Goal: Complete application form: Complete application form

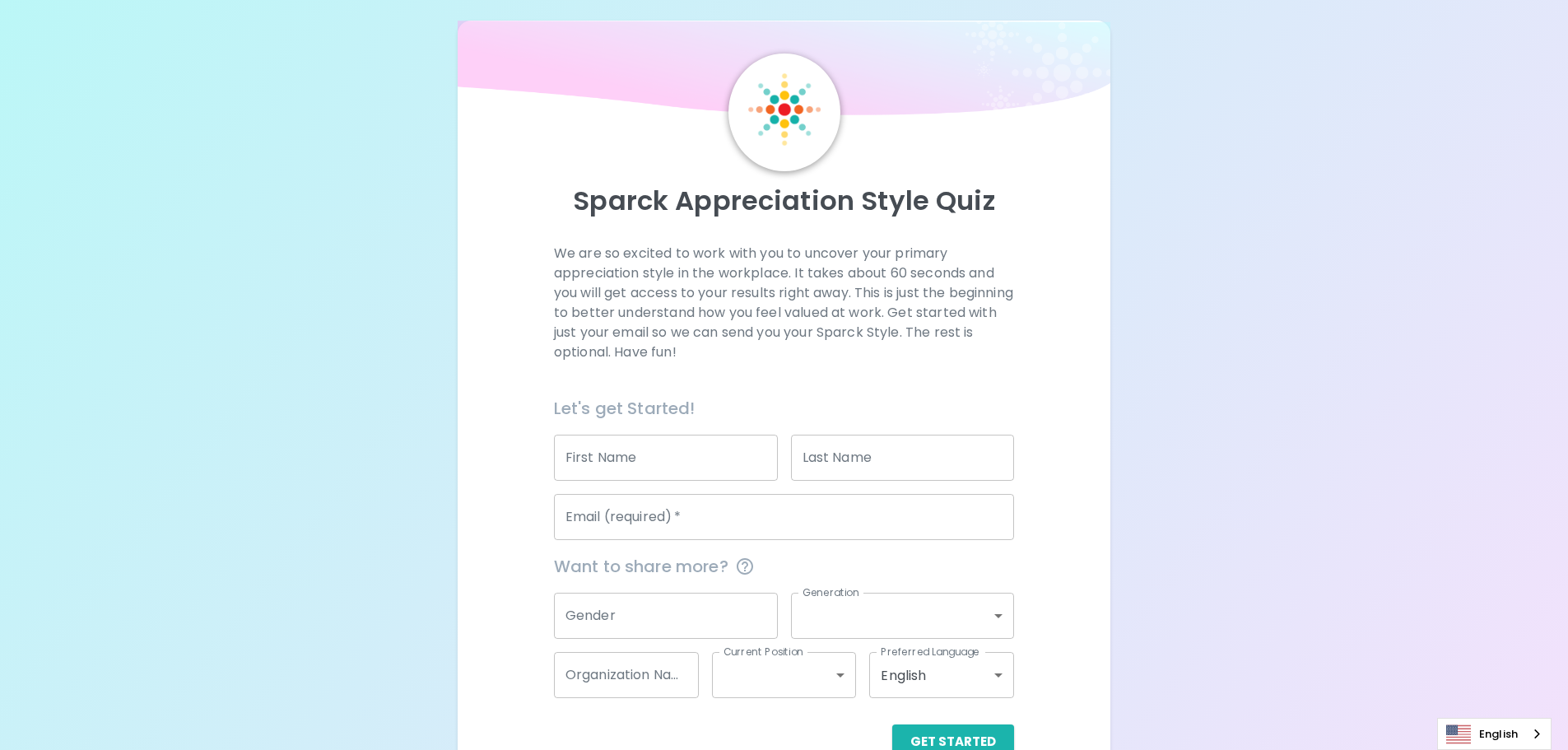
scroll to position [54, 0]
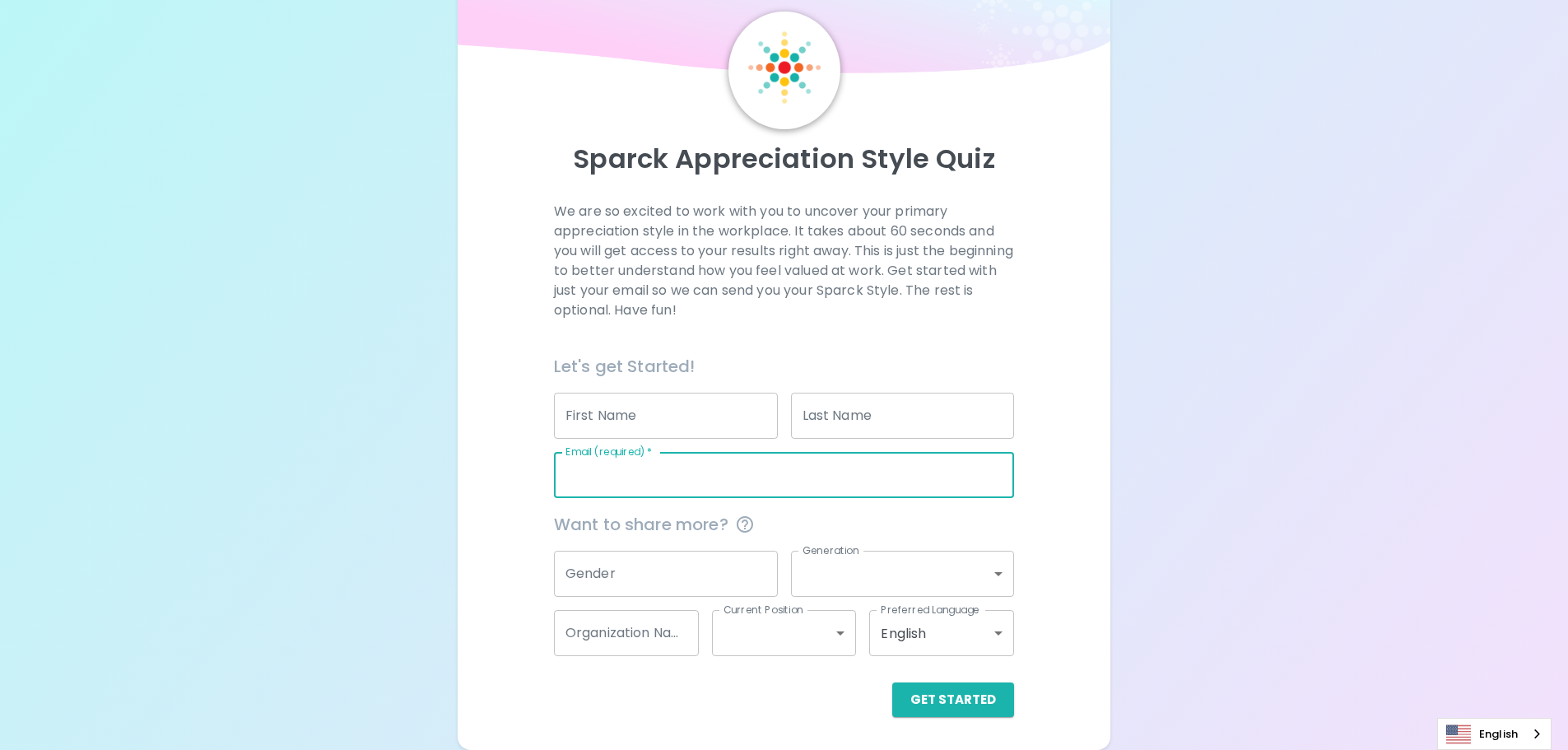
click at [746, 484] on input "Email (required)   *" at bounding box center [784, 475] width 460 height 46
click at [695, 482] on input "Email (required)   *" at bounding box center [784, 475] width 460 height 46
type input "[EMAIL_ADDRESS][DOMAIN_NAME]"
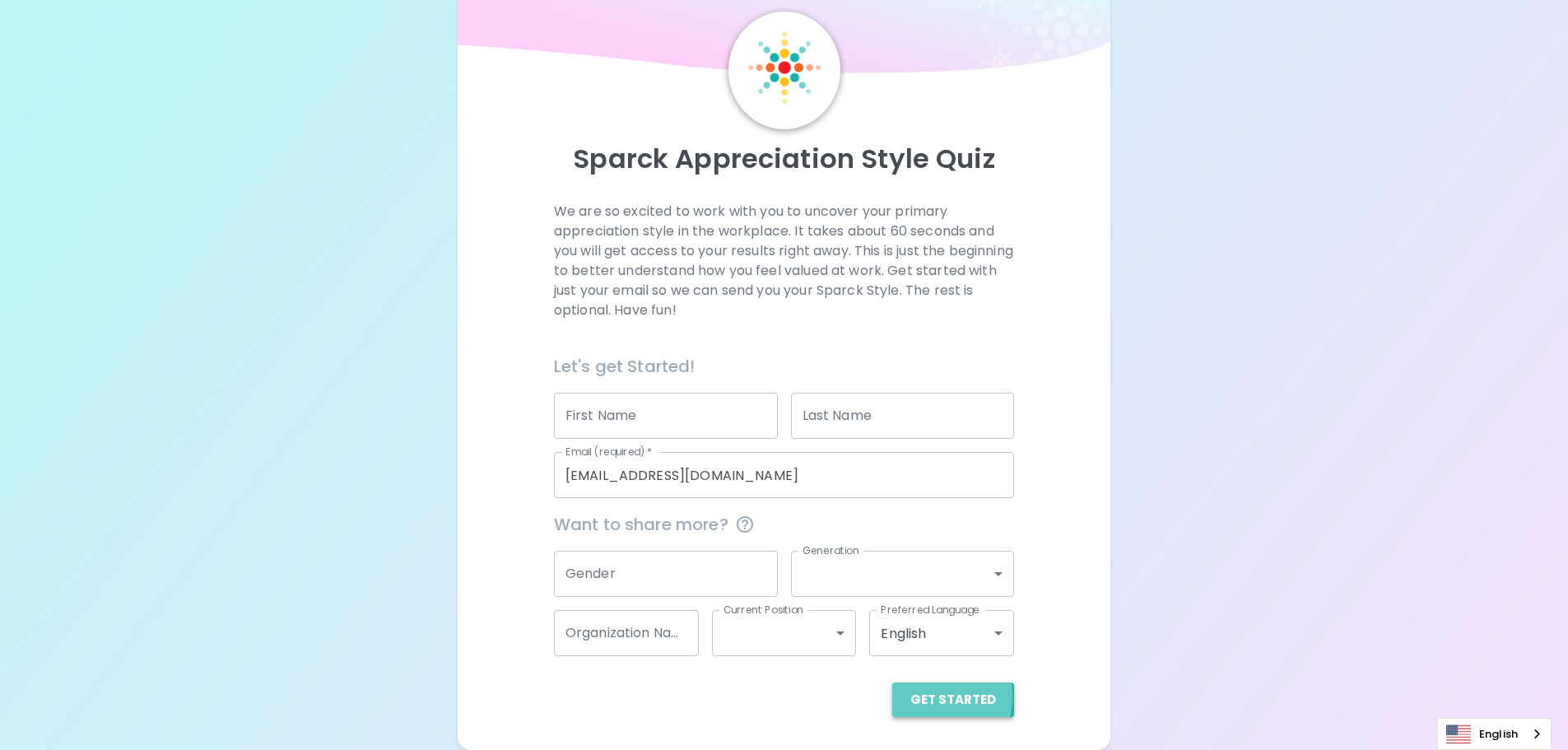
click at [923, 696] on button "Get Started" at bounding box center [953, 699] width 122 height 35
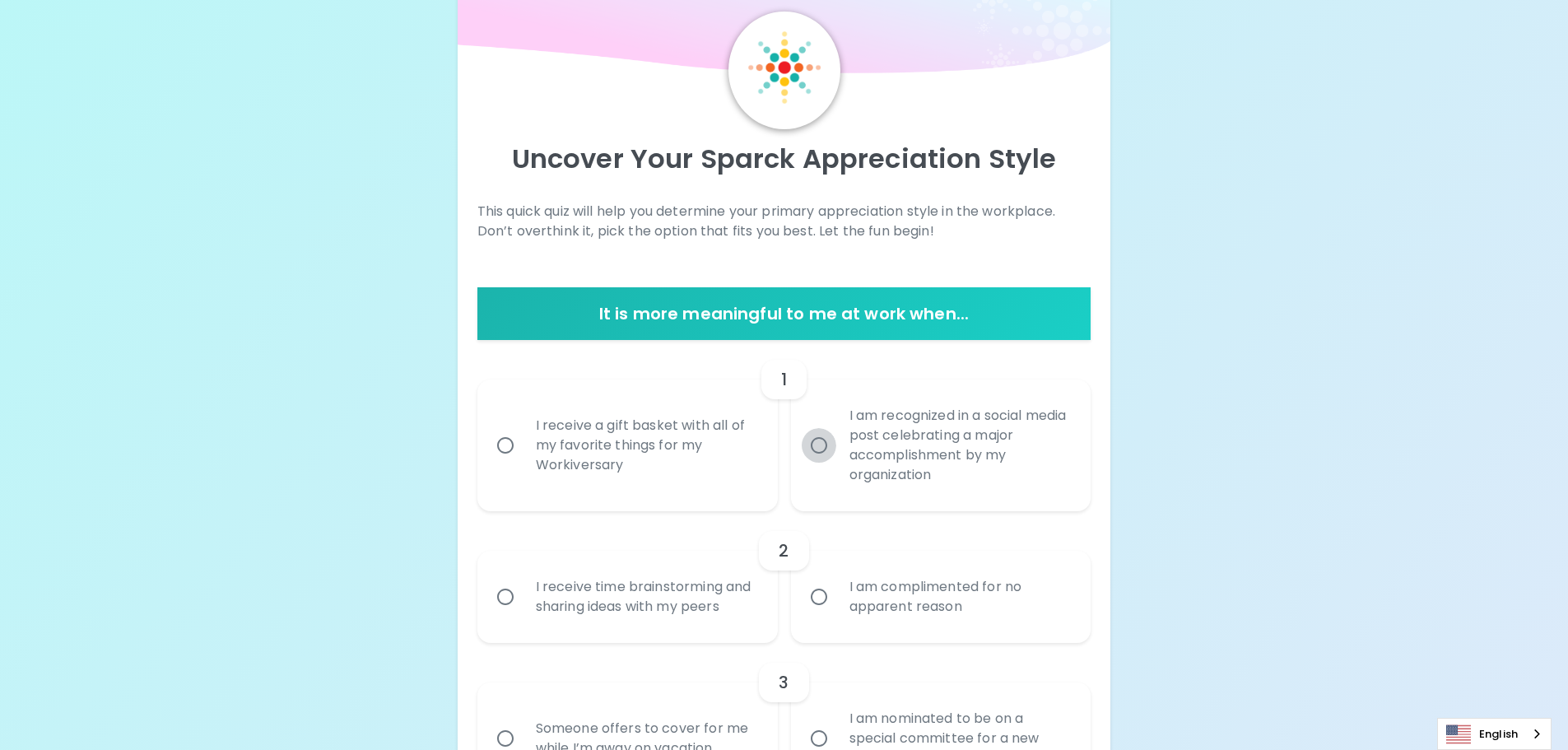
click at [833, 452] on input "I am recognized in a social media post celebrating a major accomplishment by my…" at bounding box center [818, 445] width 35 height 35
radio input "true"
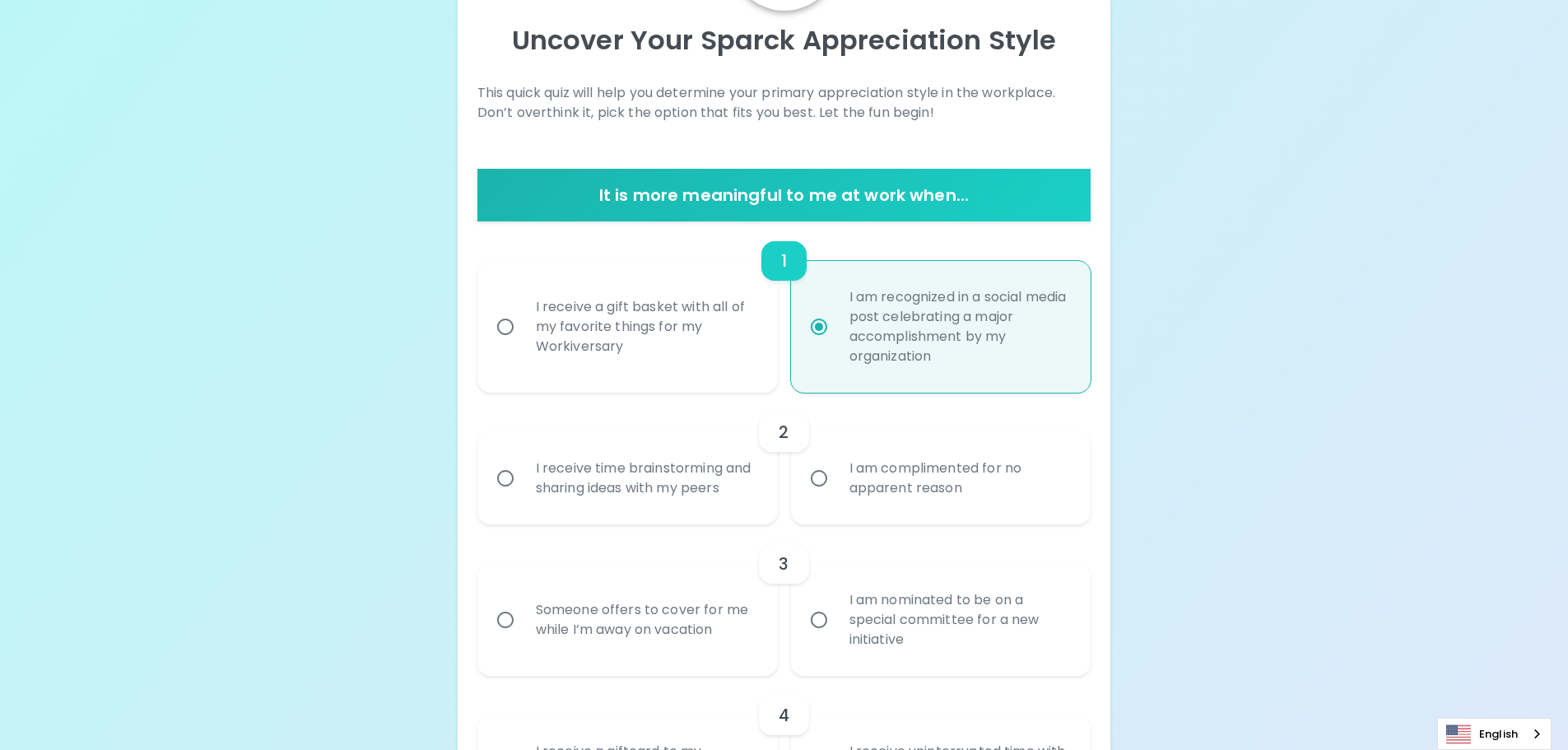
scroll to position [186, 0]
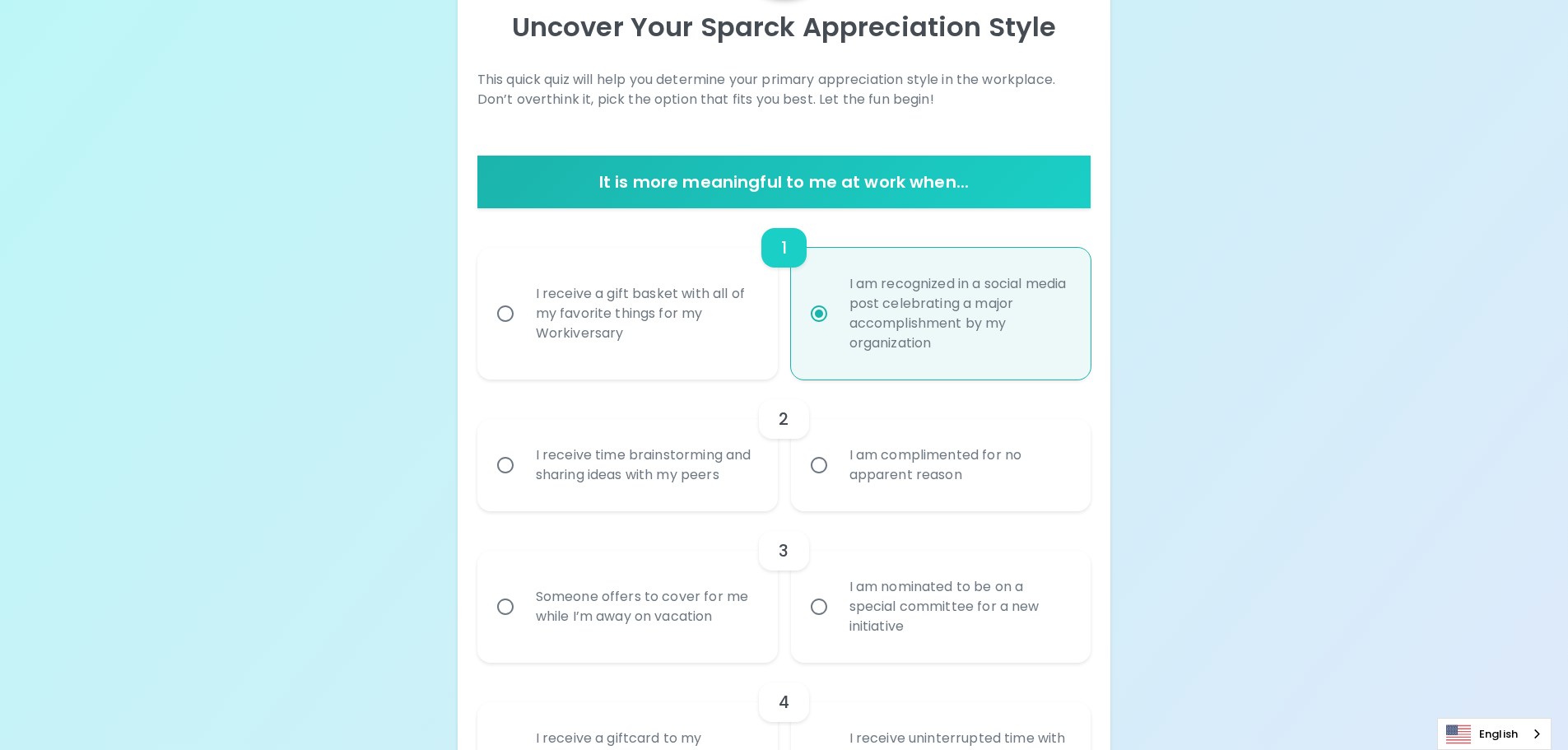
click at [534, 477] on div "I receive time brainstorming and sharing ideas with my peers" at bounding box center [646, 464] width 246 height 79
click at [523, 477] on input "I receive time brainstorming and sharing ideas with my peers" at bounding box center [505, 464] width 35 height 35
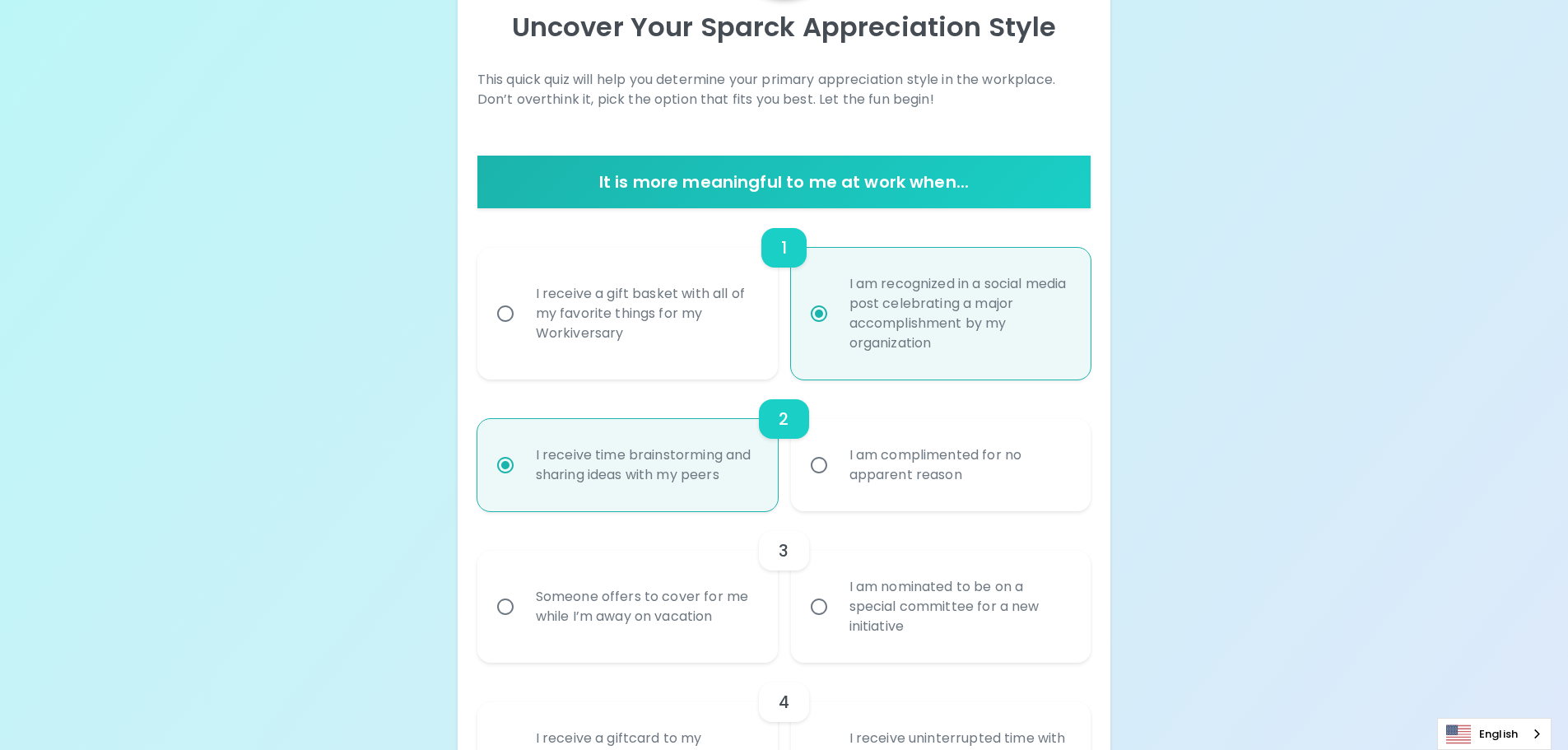
scroll to position [318, 0]
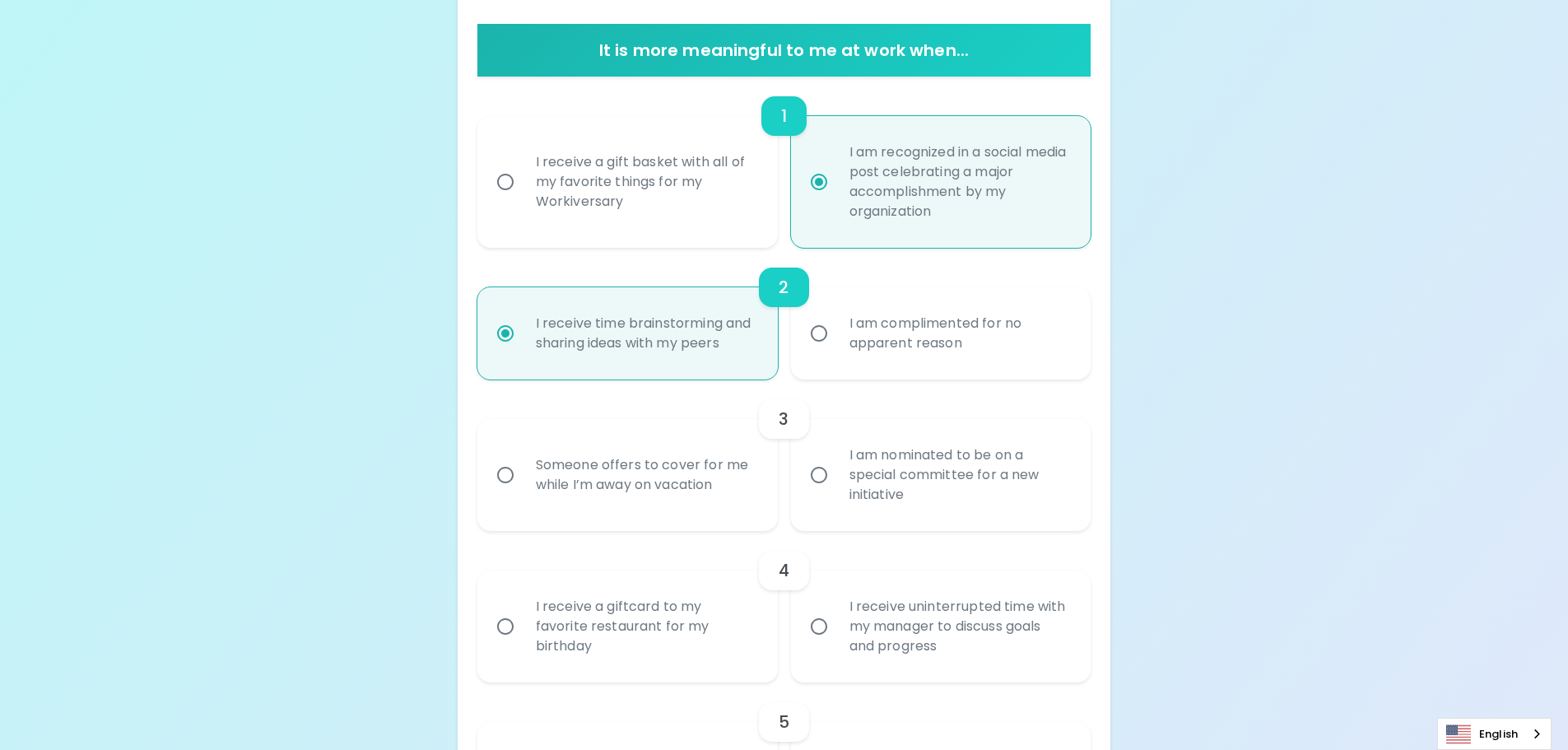
radio input "true"
click at [926, 467] on div "I am nominated to be on a special committee for a new initiative" at bounding box center [959, 474] width 246 height 99
click at [836, 467] on input "I am nominated to be on a special committee for a new initiative" at bounding box center [818, 475] width 35 height 35
radio input "false"
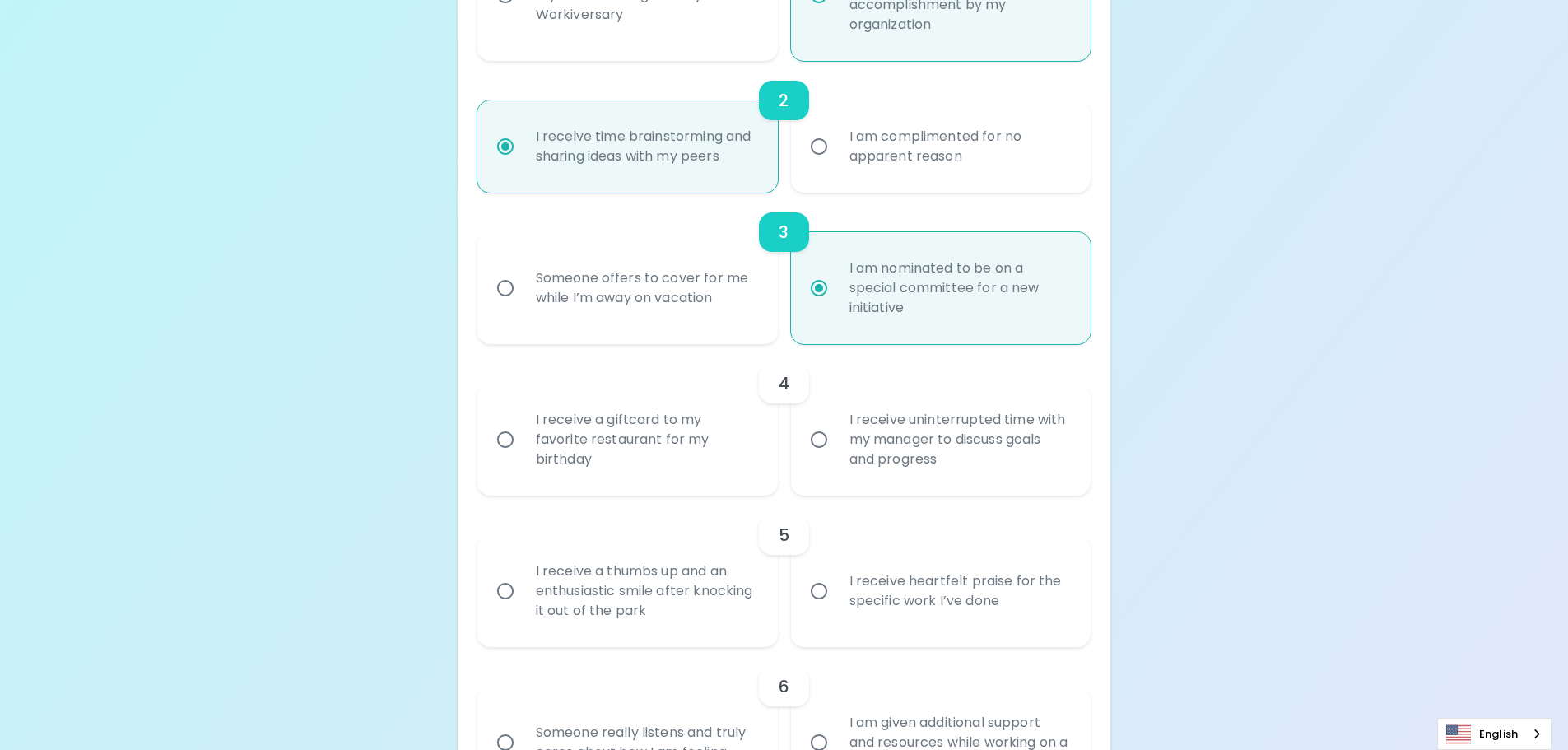
scroll to position [532, 0]
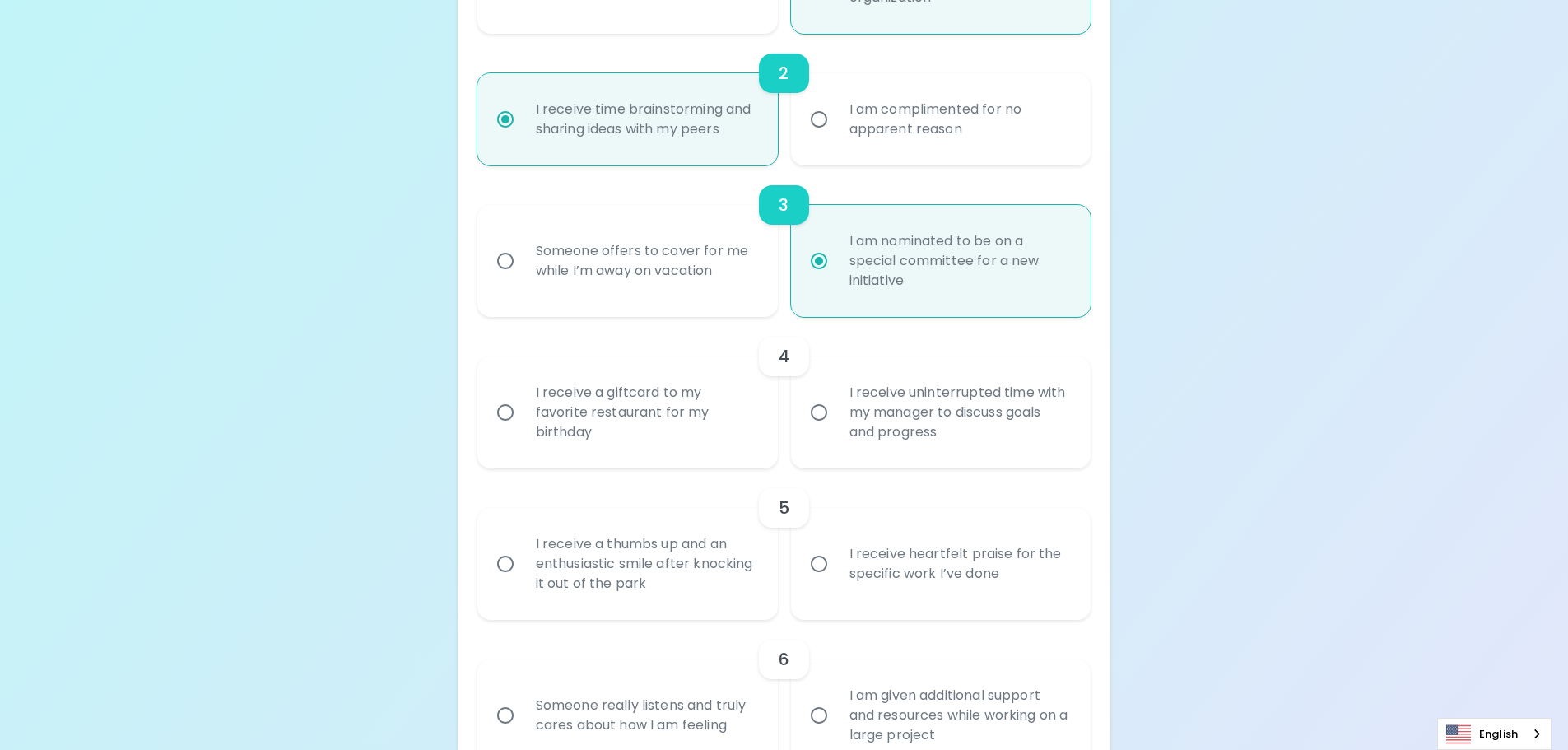
radio input "true"
click at [587, 405] on div "I receive a giftcard to my favorite restaurant for my birthday" at bounding box center [646, 412] width 246 height 99
click at [523, 405] on input "I receive a giftcard to my favorite restaurant for my birthday" at bounding box center [505, 412] width 35 height 35
radio input "false"
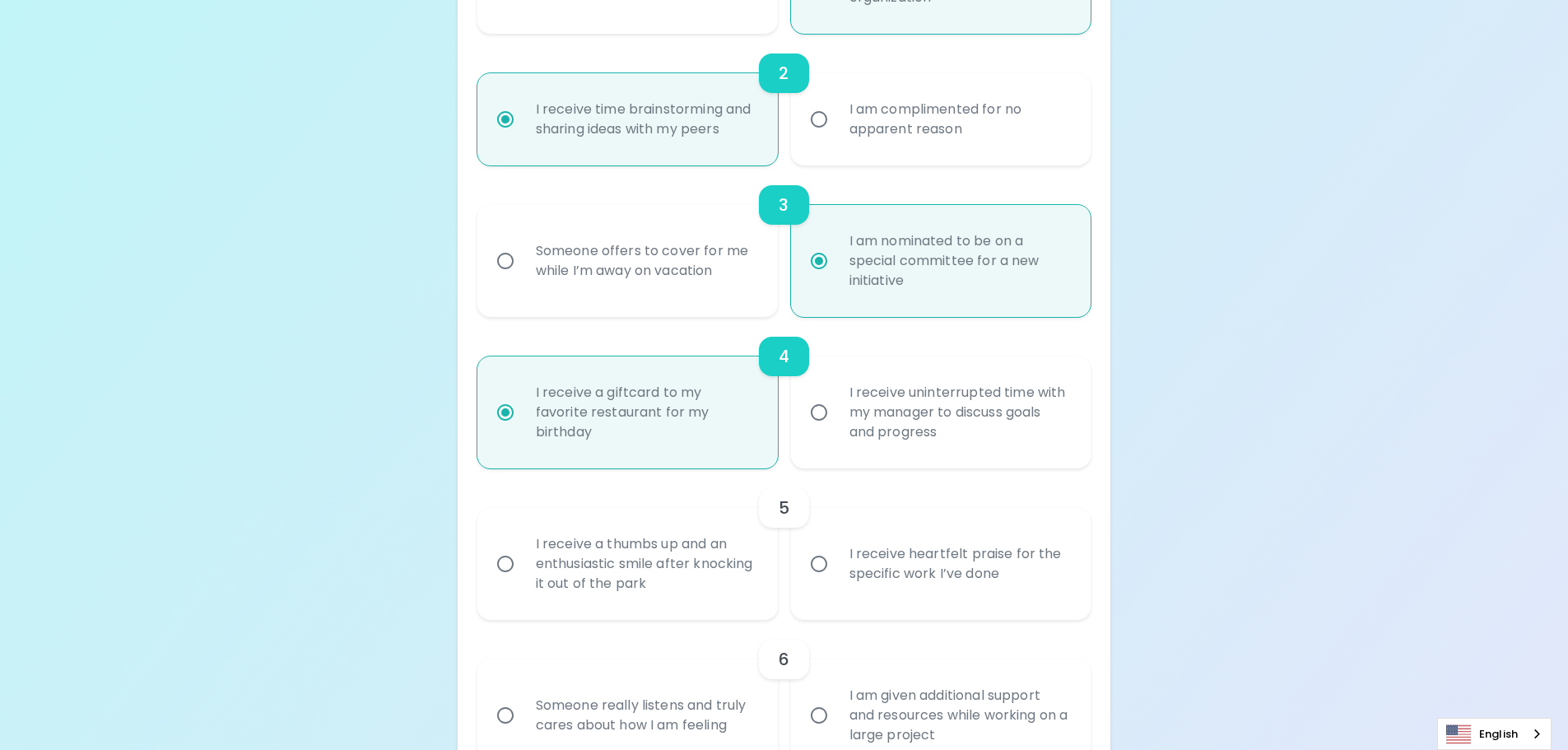
scroll to position [664, 0]
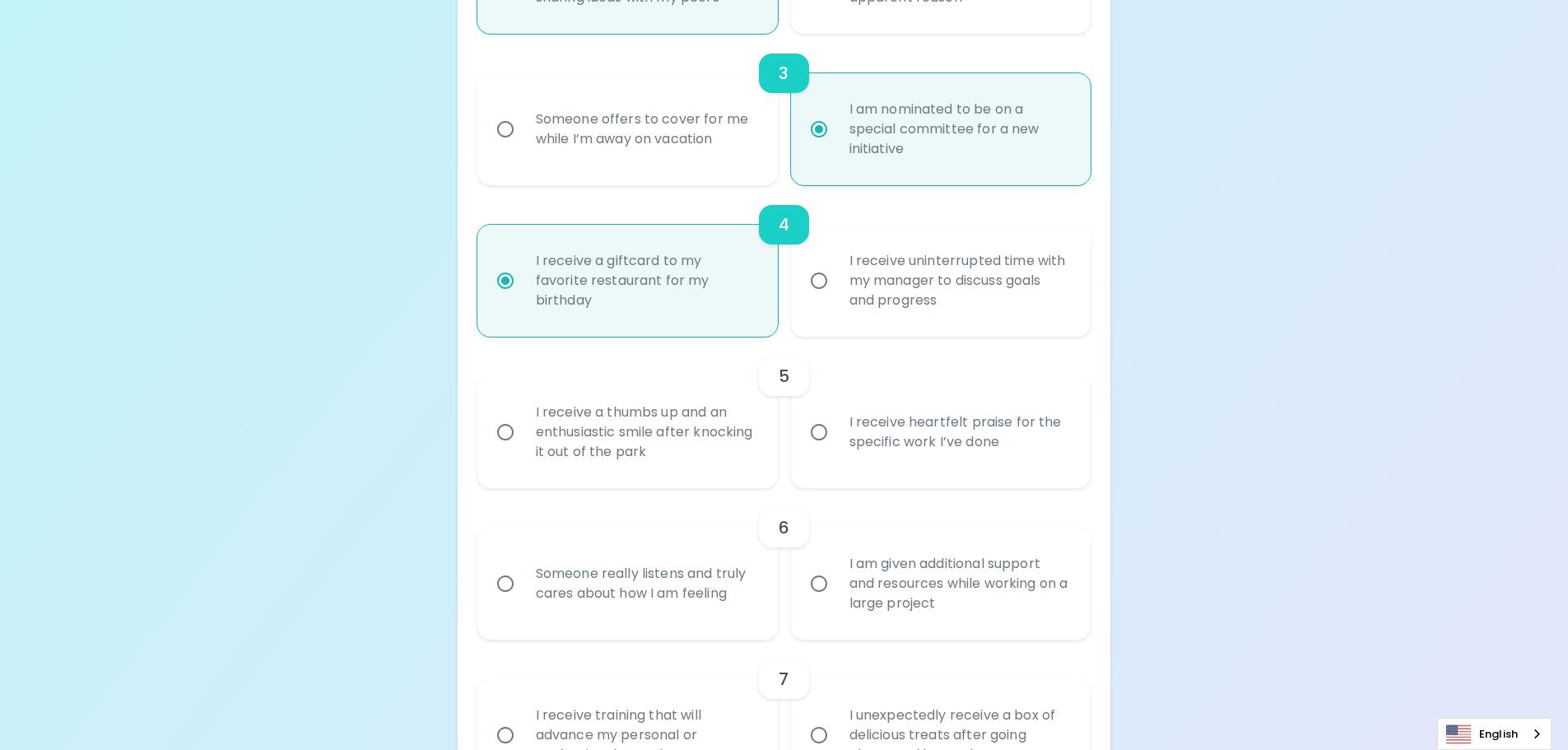
radio input "true"
click at [897, 309] on div "I receive uninterrupted time with my manager to discuss goals and progress" at bounding box center [959, 280] width 246 height 99
click at [836, 298] on input "I receive uninterrupted time with my manager to discuss goals and progress" at bounding box center [818, 280] width 35 height 35
radio input "false"
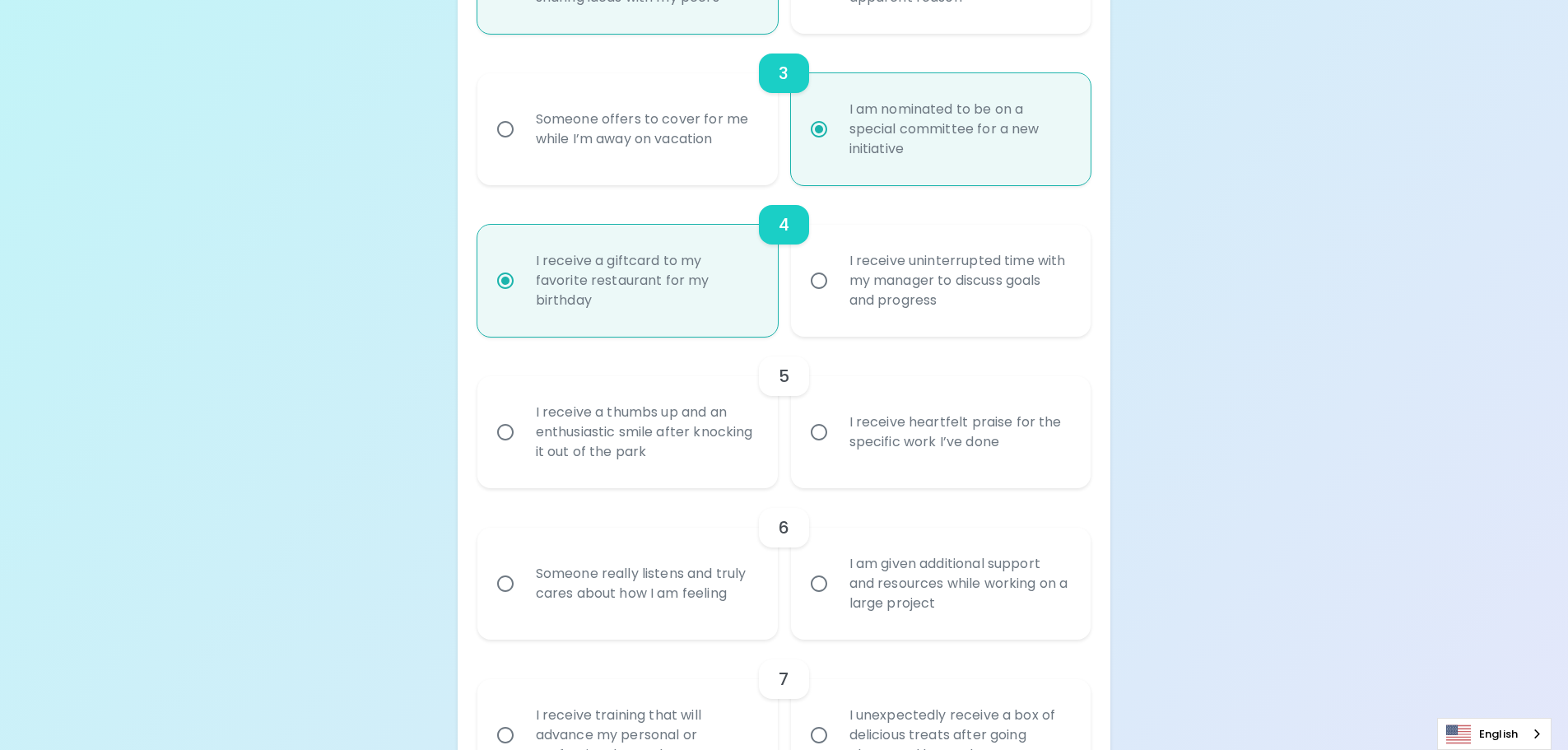
radio input "true"
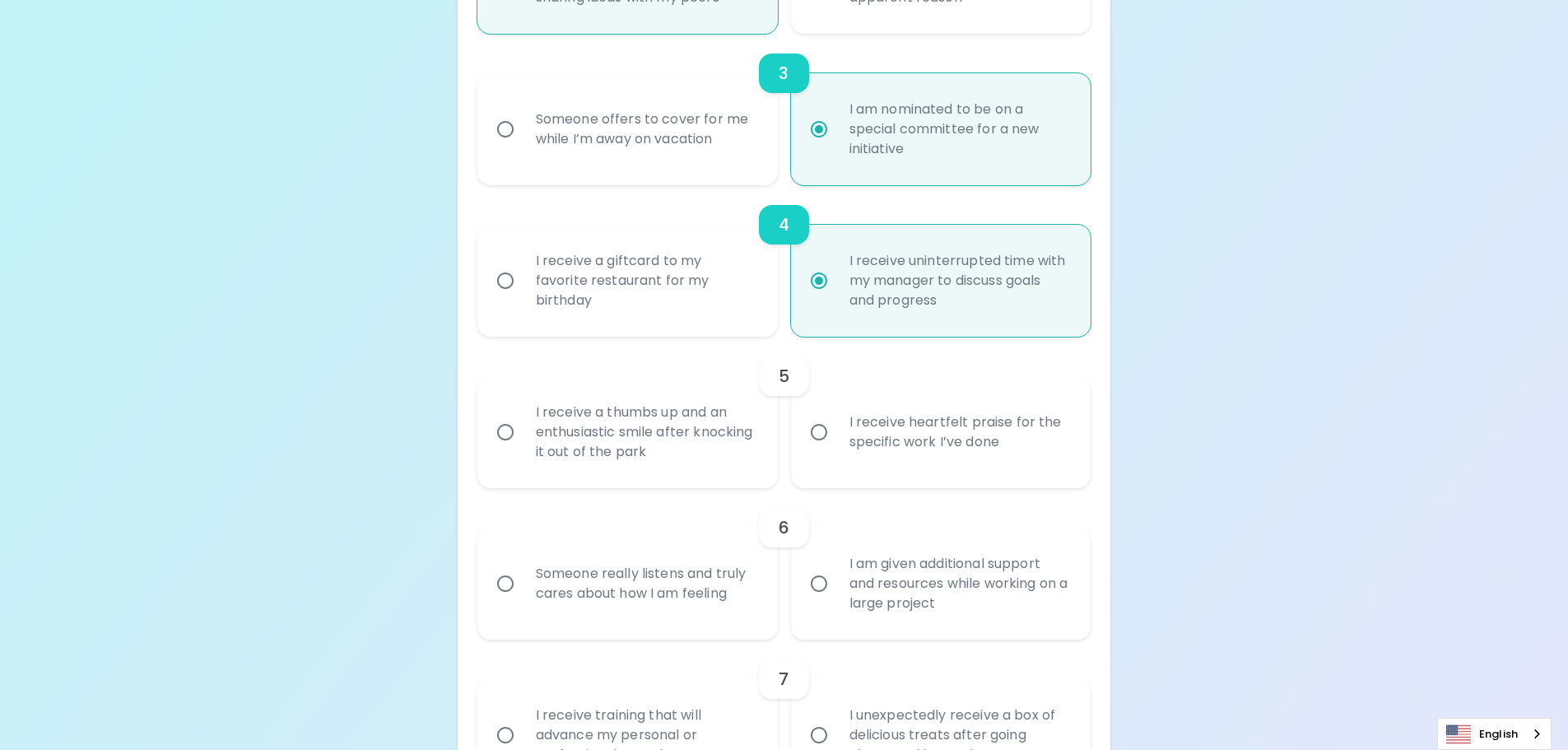
radio input "true"
click at [930, 461] on div "I receive heartfelt praise for the specific work I’ve done" at bounding box center [959, 431] width 246 height 79
click at [836, 449] on input "I receive heartfelt praise for the specific work I’ve done" at bounding box center [818, 431] width 35 height 35
radio input "false"
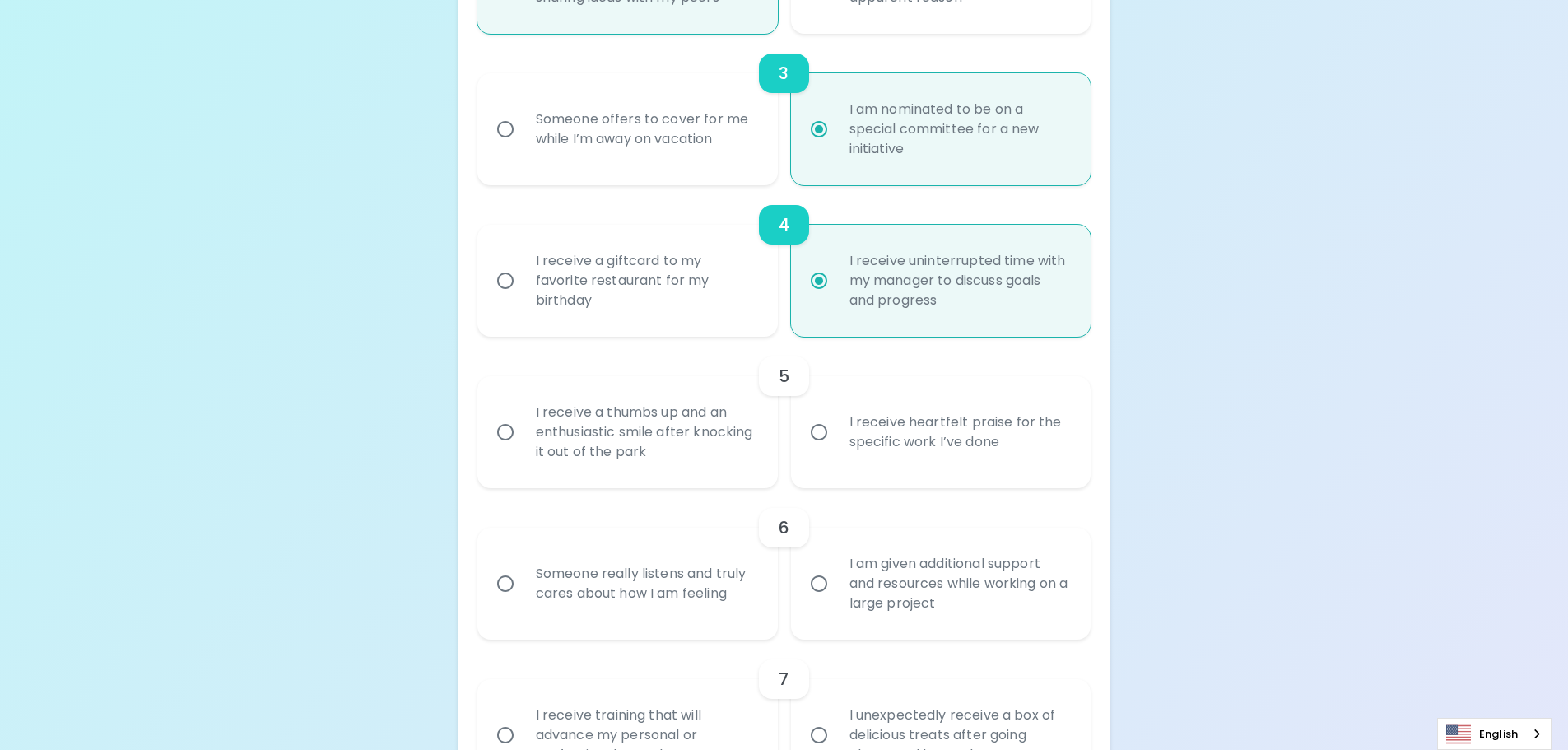
radio input "false"
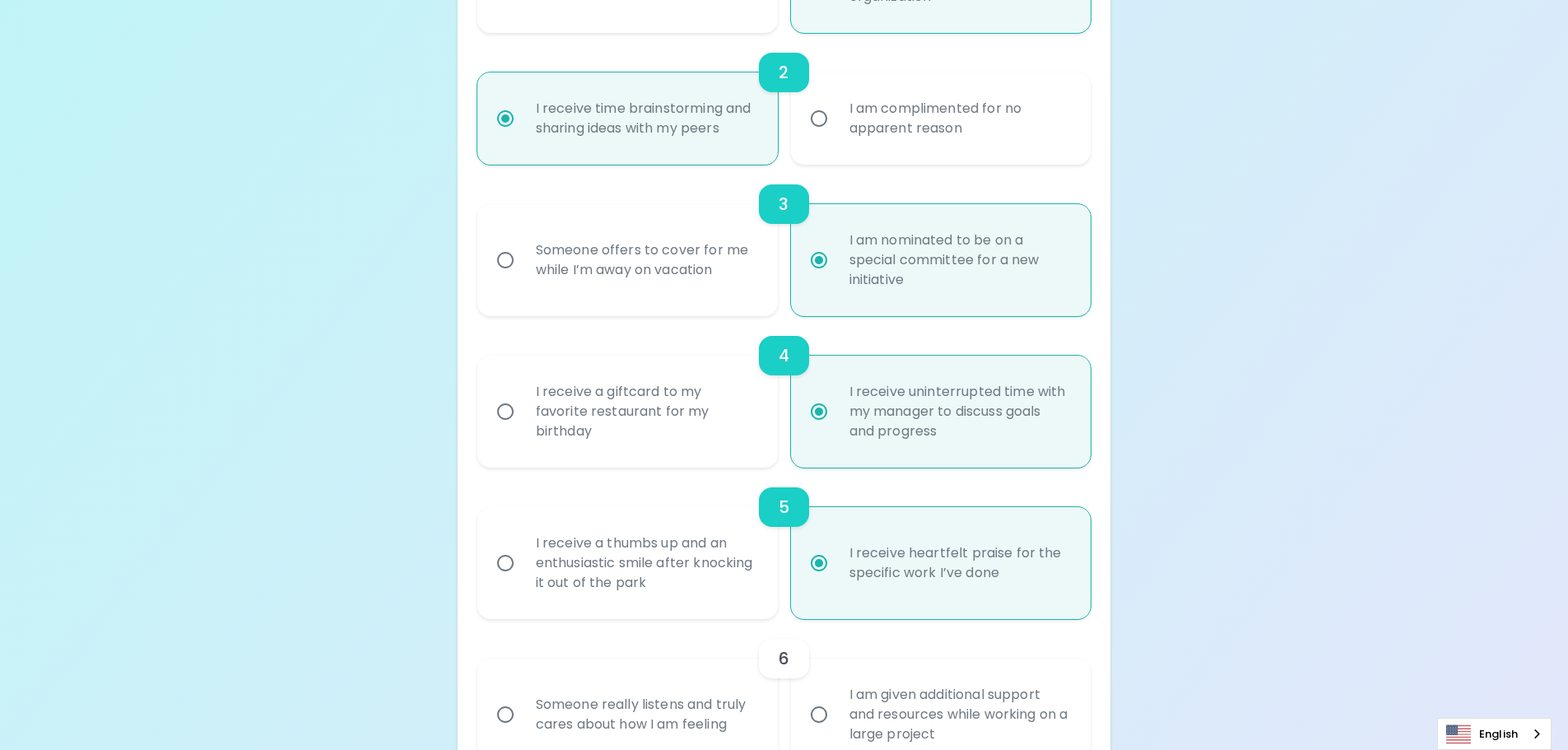
scroll to position [714, 0]
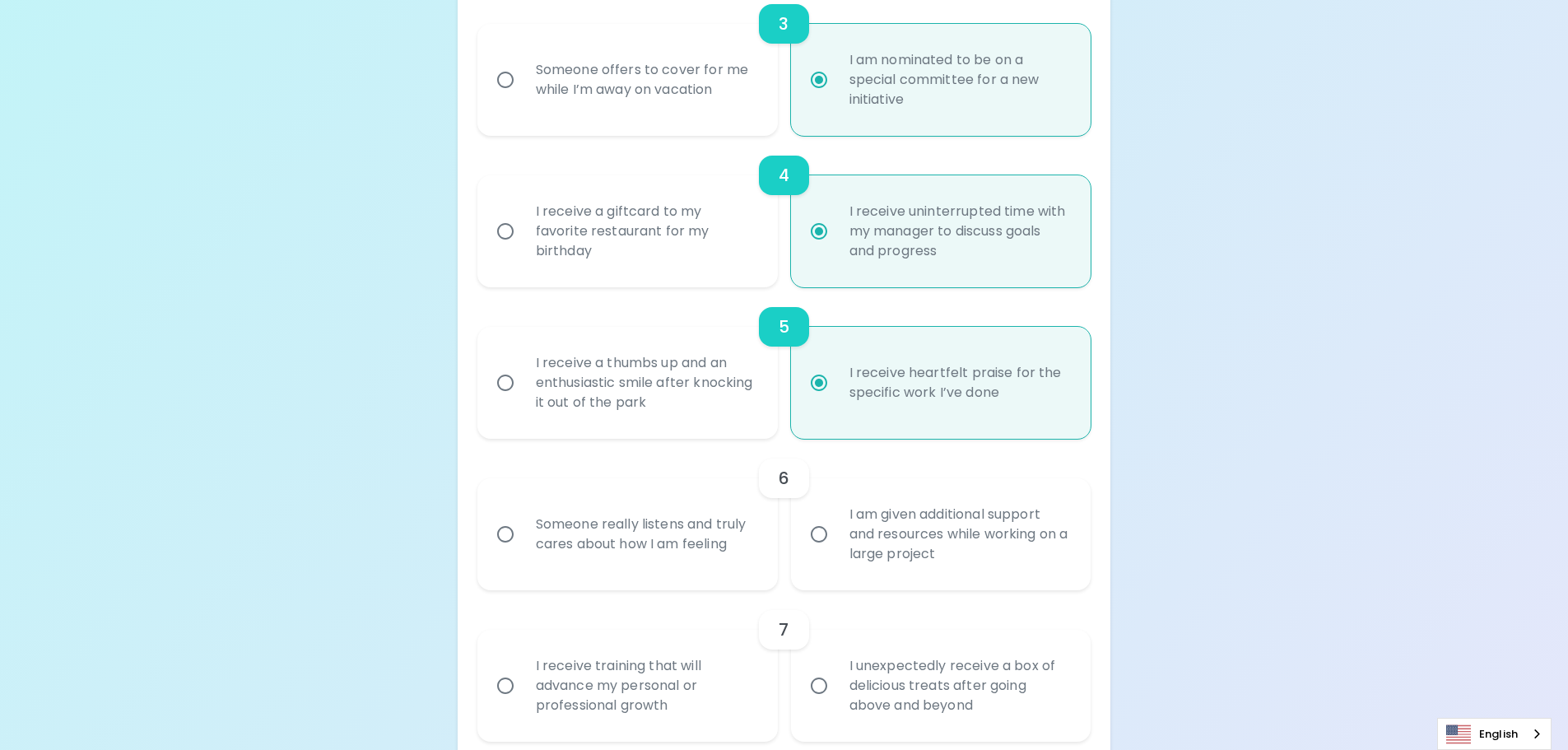
radio input "true"
click at [677, 523] on div "Someone really listens and truly cares about how I am feeling" at bounding box center [646, 534] width 246 height 79
click at [523, 523] on input "Someone really listens and truly cares about how I am feeling" at bounding box center [505, 534] width 35 height 35
radio input "false"
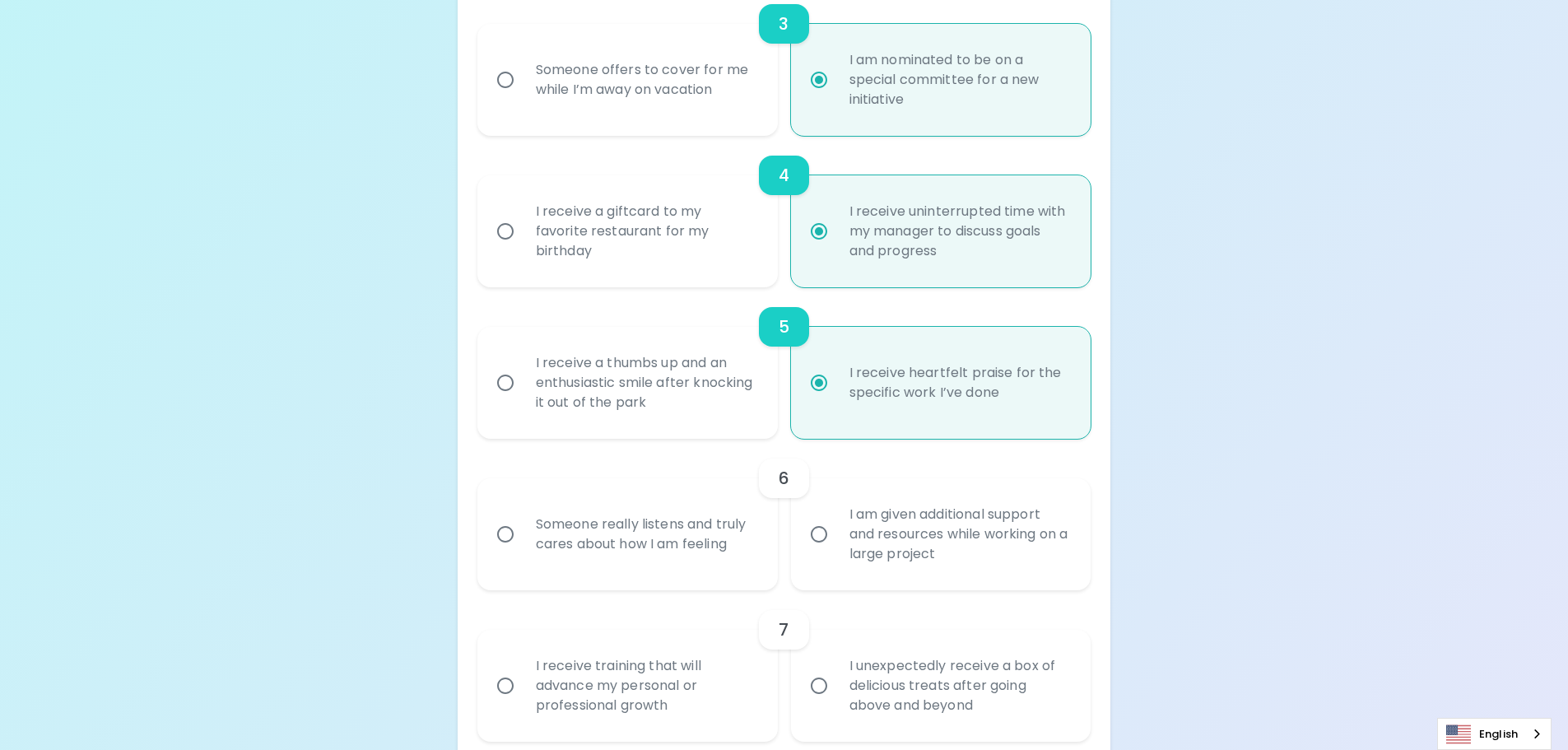
radio input "false"
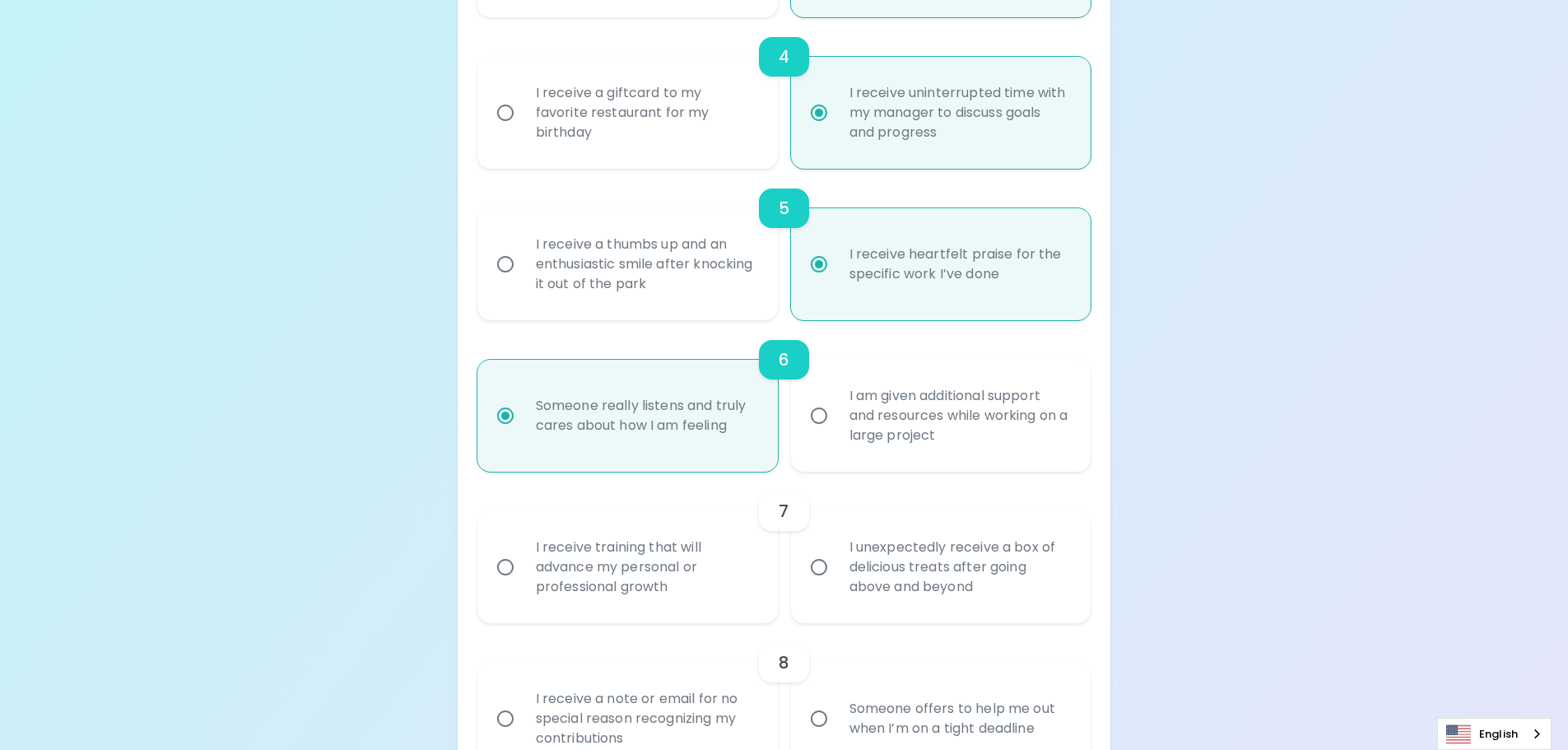
scroll to position [845, 0]
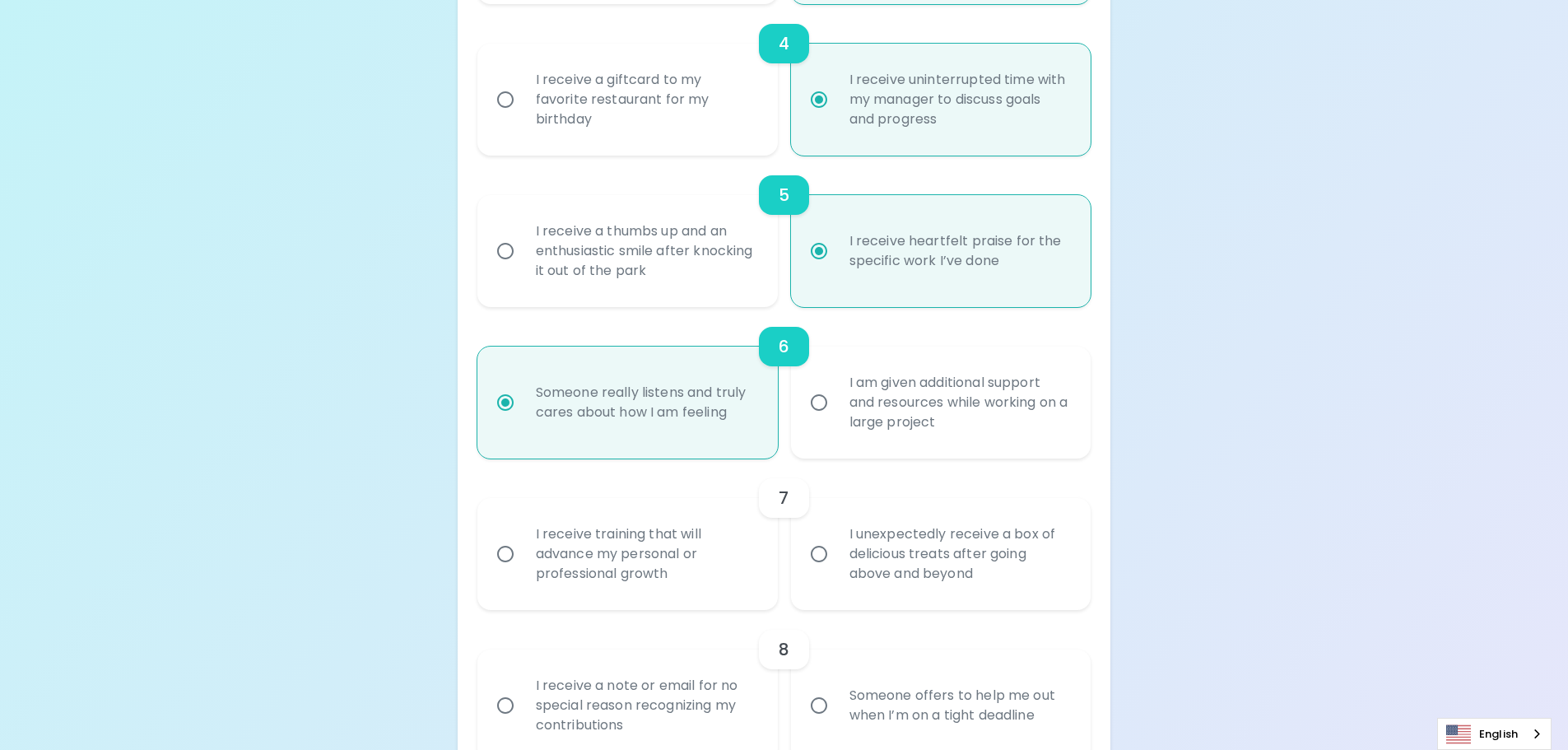
radio input "true"
click at [672, 536] on div "I receive training that will advance my personal or professional growth" at bounding box center [646, 553] width 246 height 99
click at [523, 536] on input "I receive training that will advance my personal or professional growth" at bounding box center [505, 553] width 35 height 35
radio input "false"
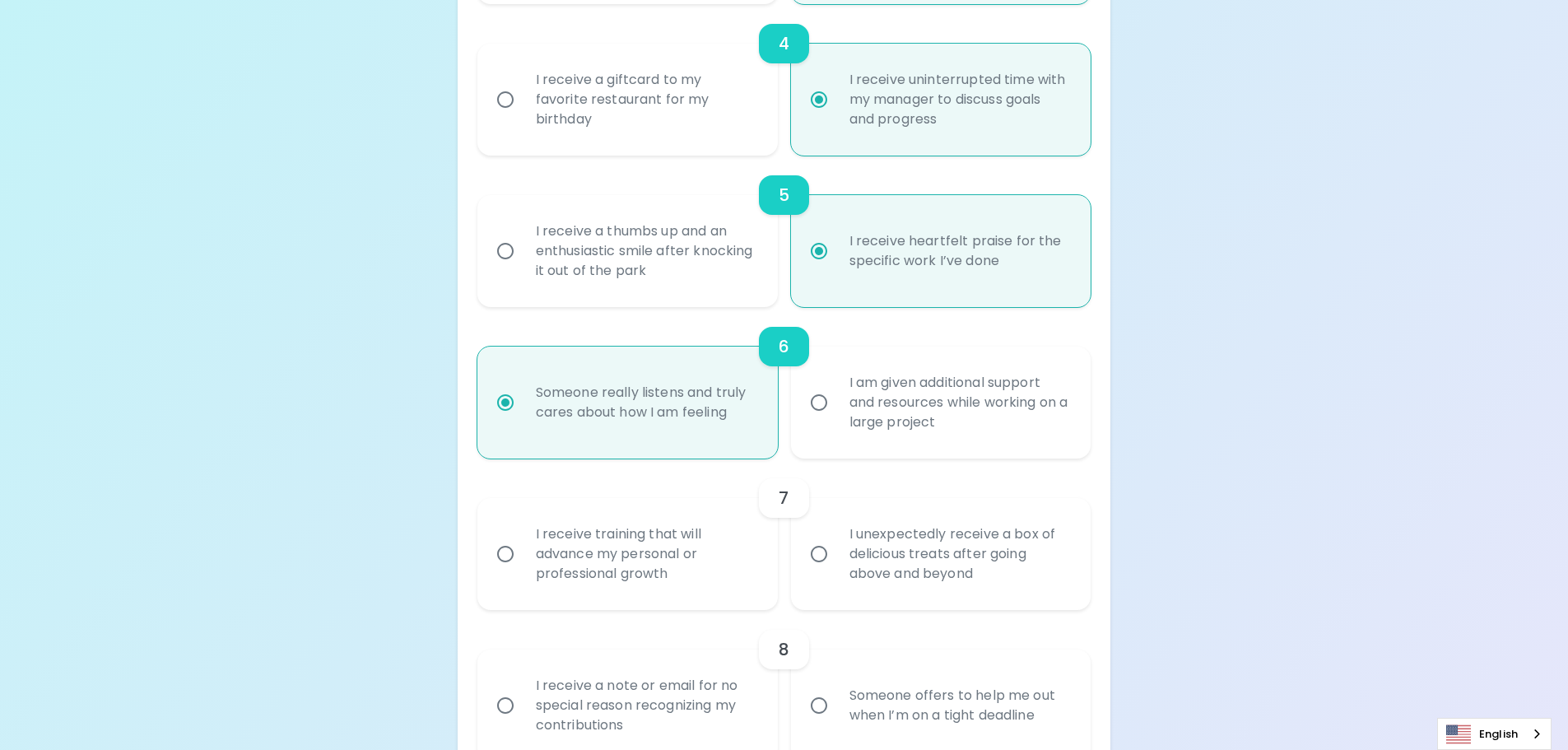
radio input "false"
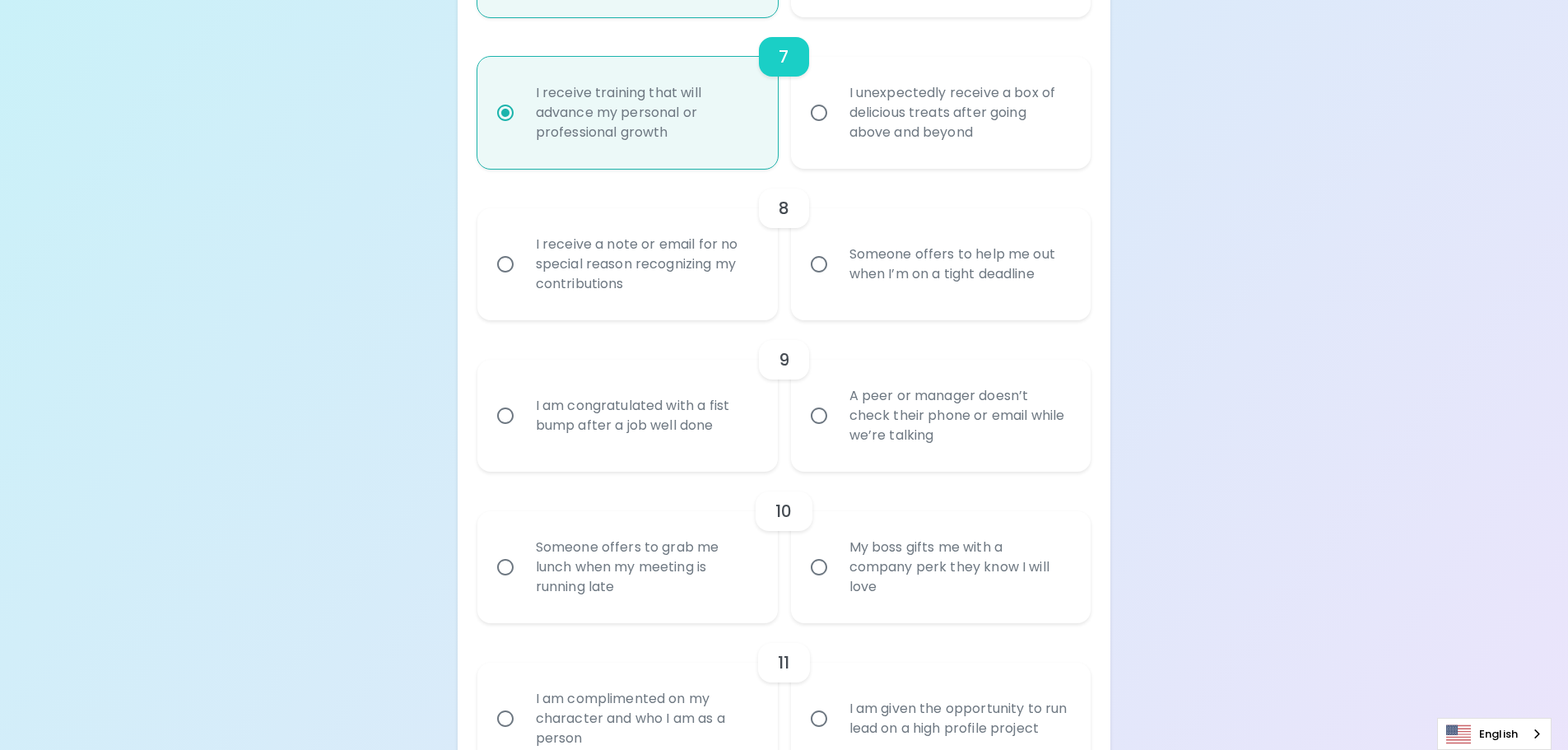
scroll to position [1306, 0]
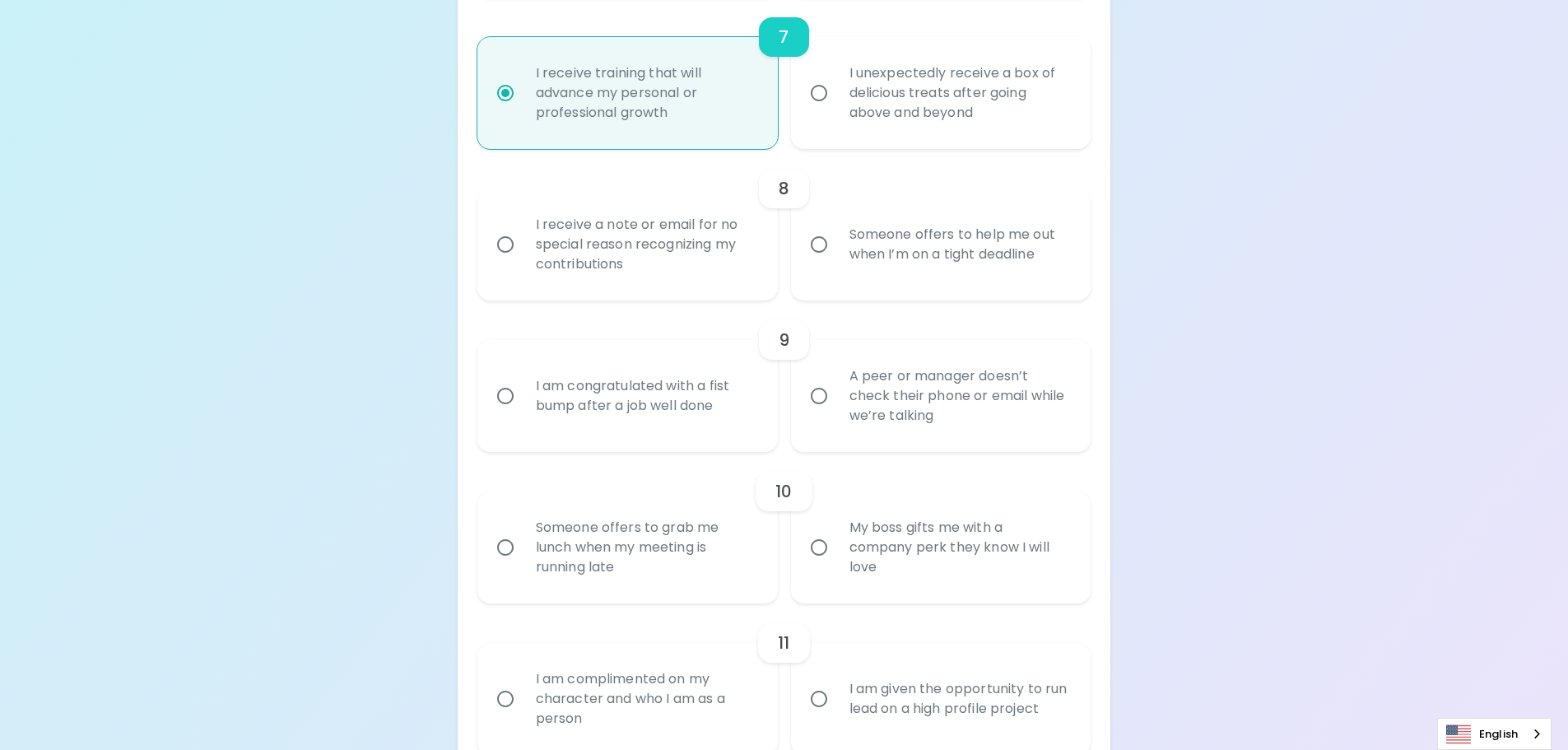
radio input "true"
click at [861, 243] on div "Someone offers to help me out when I’m on a tight deadline" at bounding box center [959, 244] width 246 height 79
click at [836, 243] on input "Someone offers to help me out when I’m on a tight deadline" at bounding box center [818, 244] width 35 height 35
radio input "false"
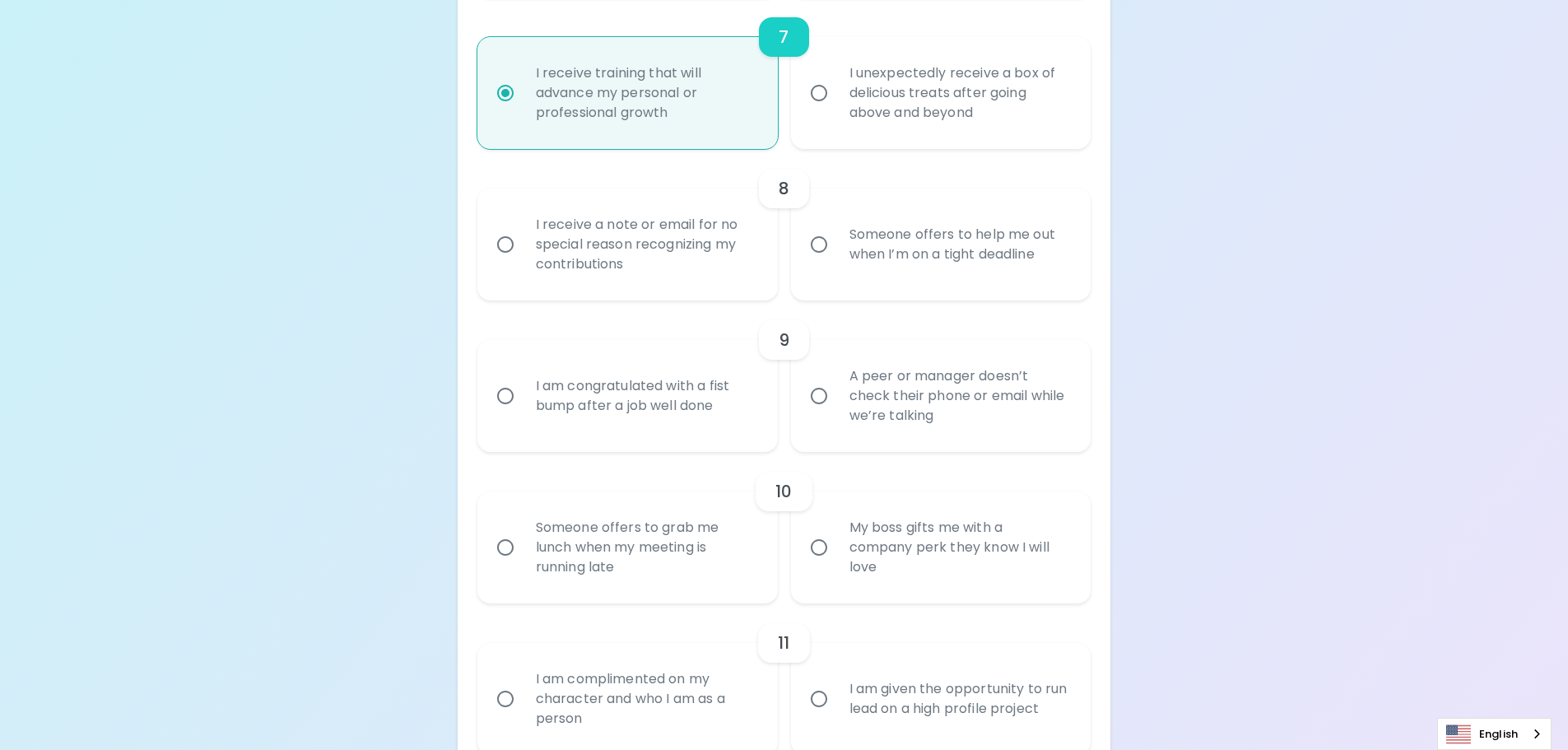
radio input "false"
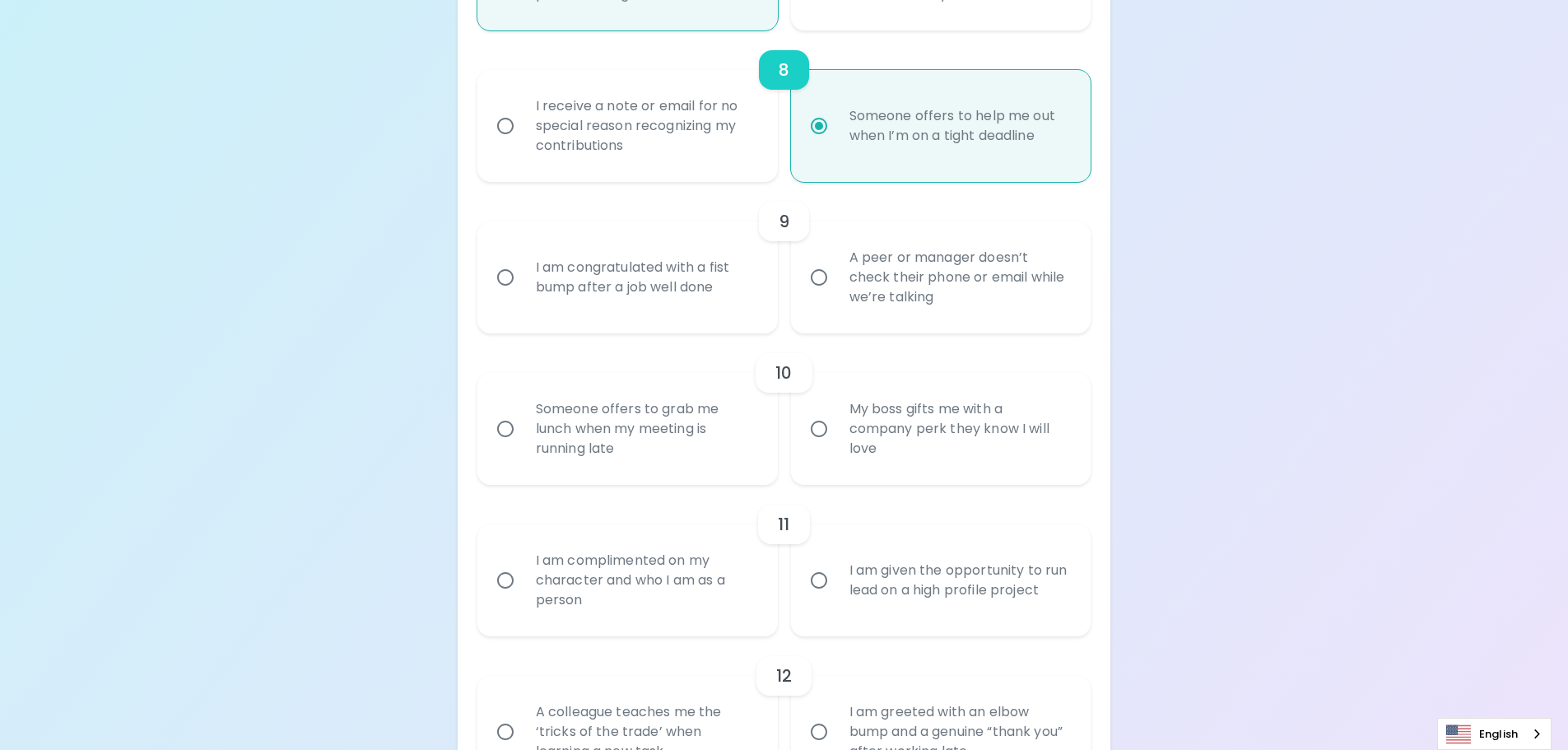
scroll to position [1438, 0]
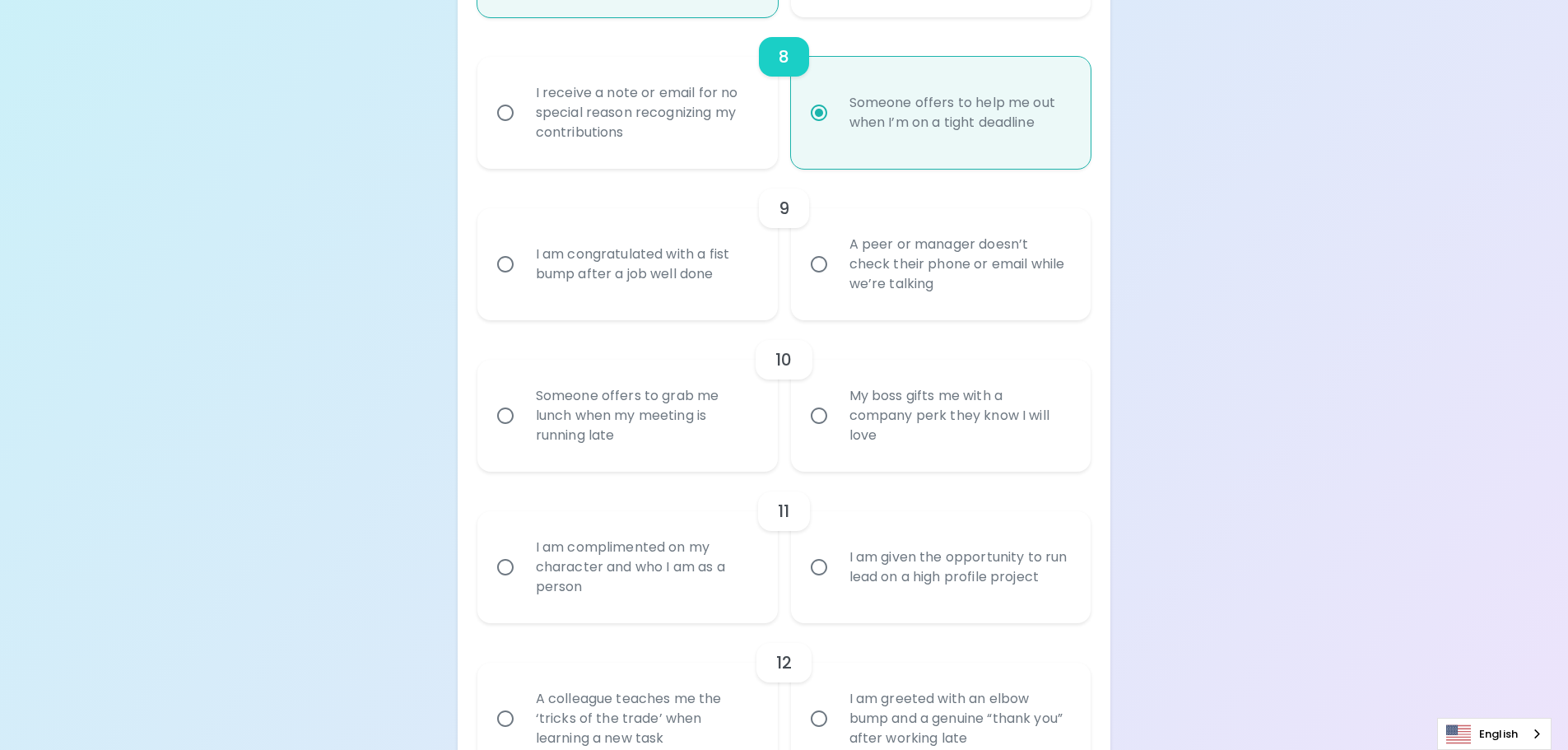
radio input "true"
click at [663, 282] on div "I am congratulated with a fist bump after a job well done" at bounding box center [646, 264] width 246 height 79
click at [523, 282] on input "I am congratulated with a fist bump after a job well done" at bounding box center [505, 264] width 35 height 35
radio input "false"
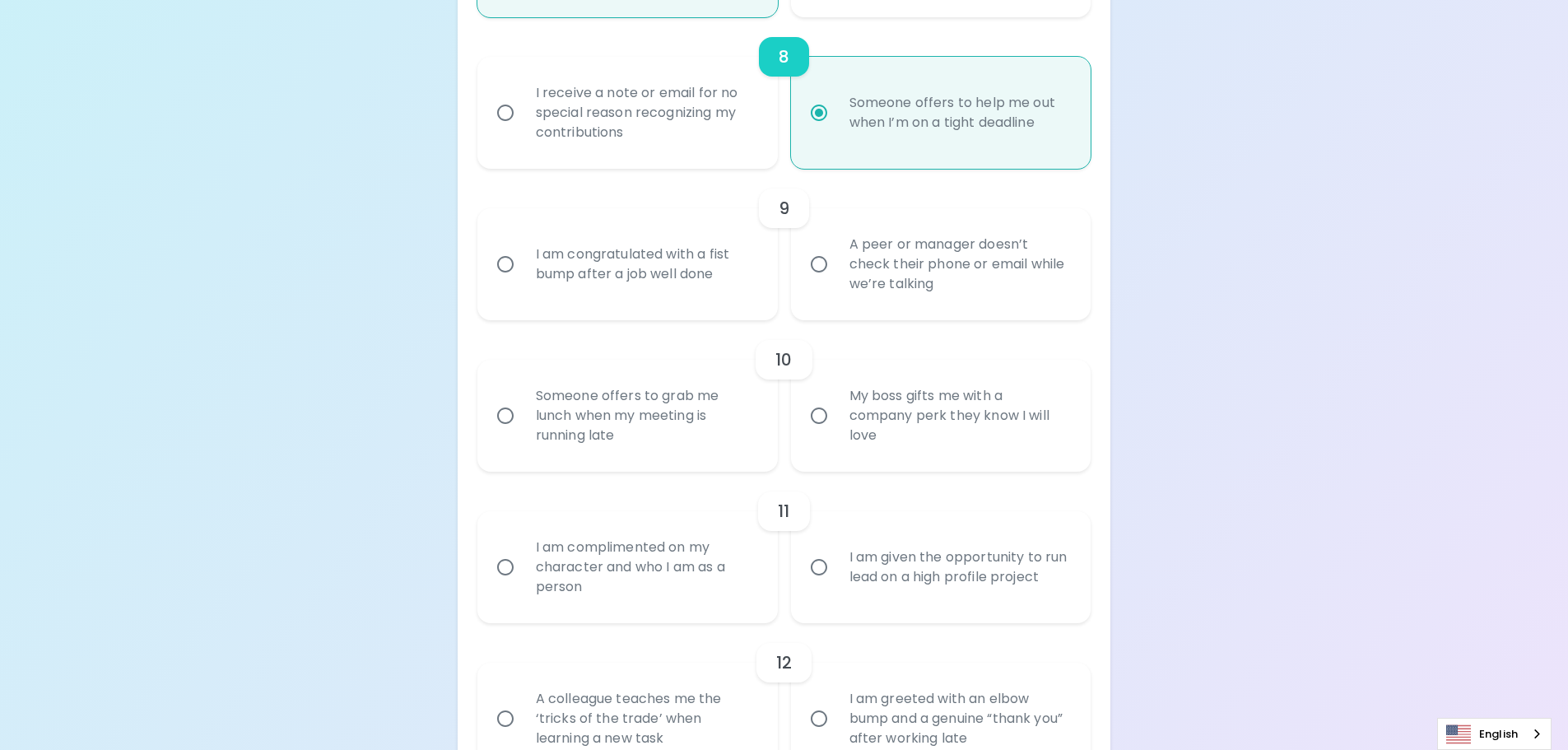
radio input "false"
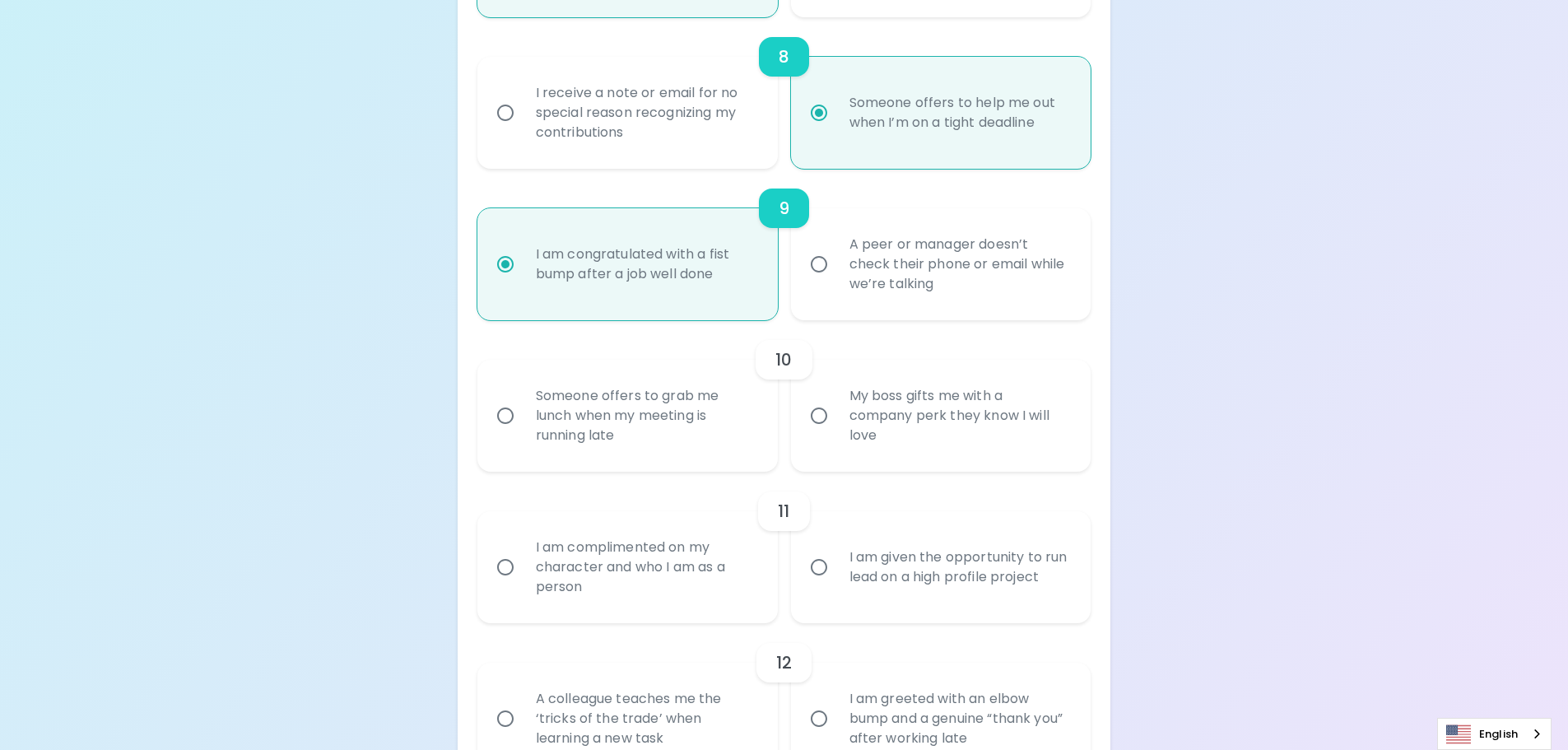
scroll to position [1569, 0]
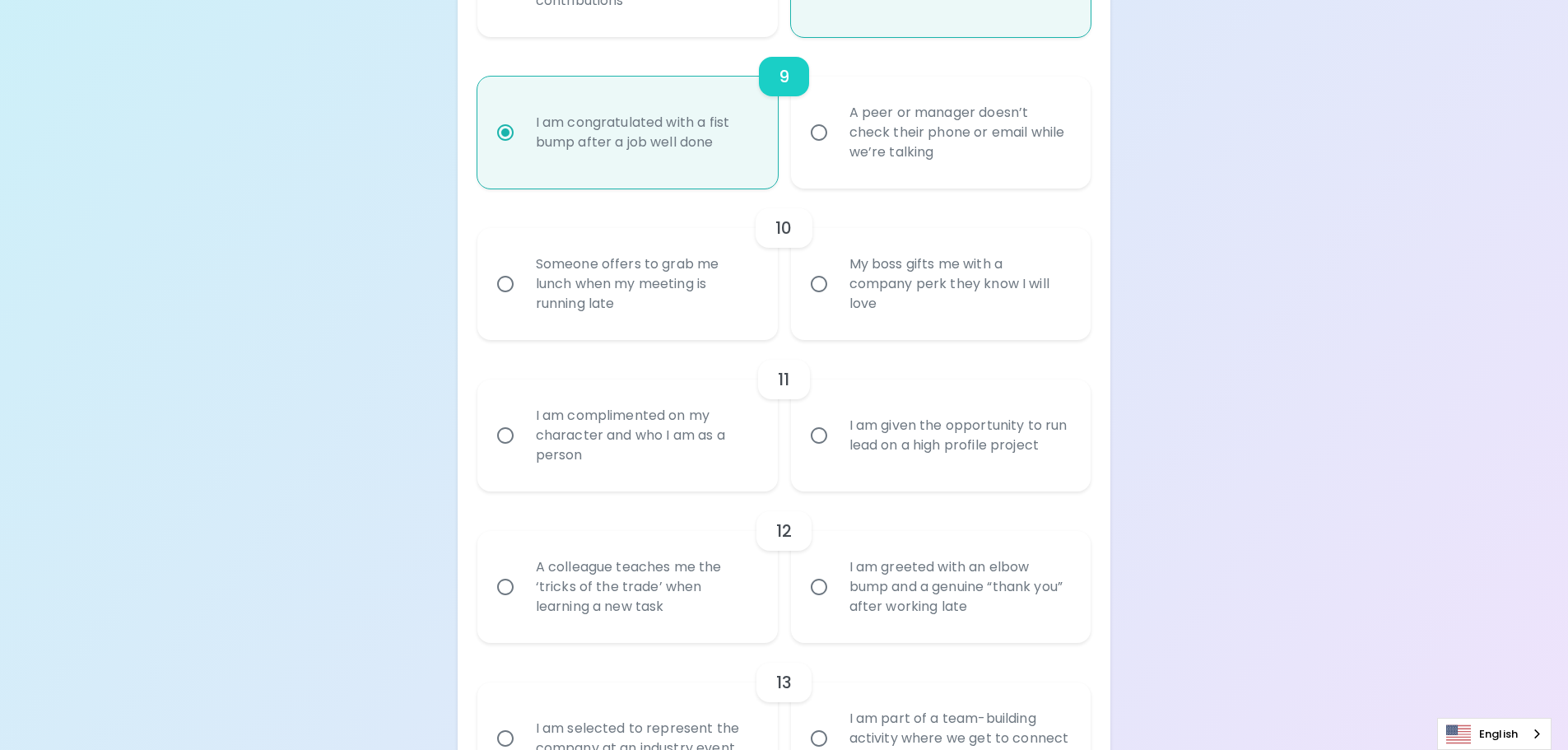
radio input "true"
drag, startPoint x: 682, startPoint y: 288, endPoint x: 669, endPoint y: 283, distance: 13.9
click at [669, 283] on div "Someone offers to grab me lunch when my meeting is running late" at bounding box center [646, 284] width 246 height 99
click at [523, 283] on input "Someone offers to grab me lunch when my meeting is running late" at bounding box center [505, 284] width 35 height 35
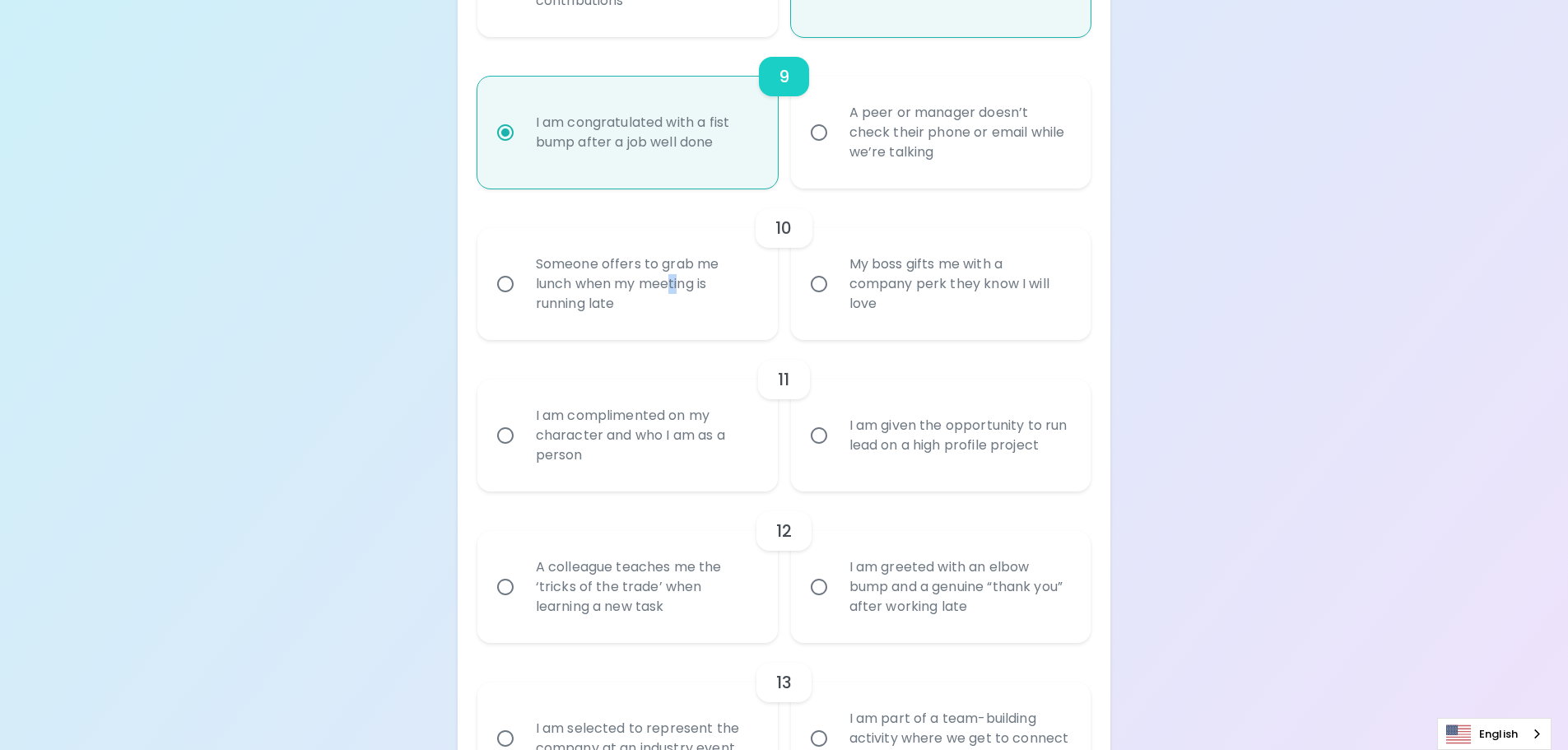
radio input "false"
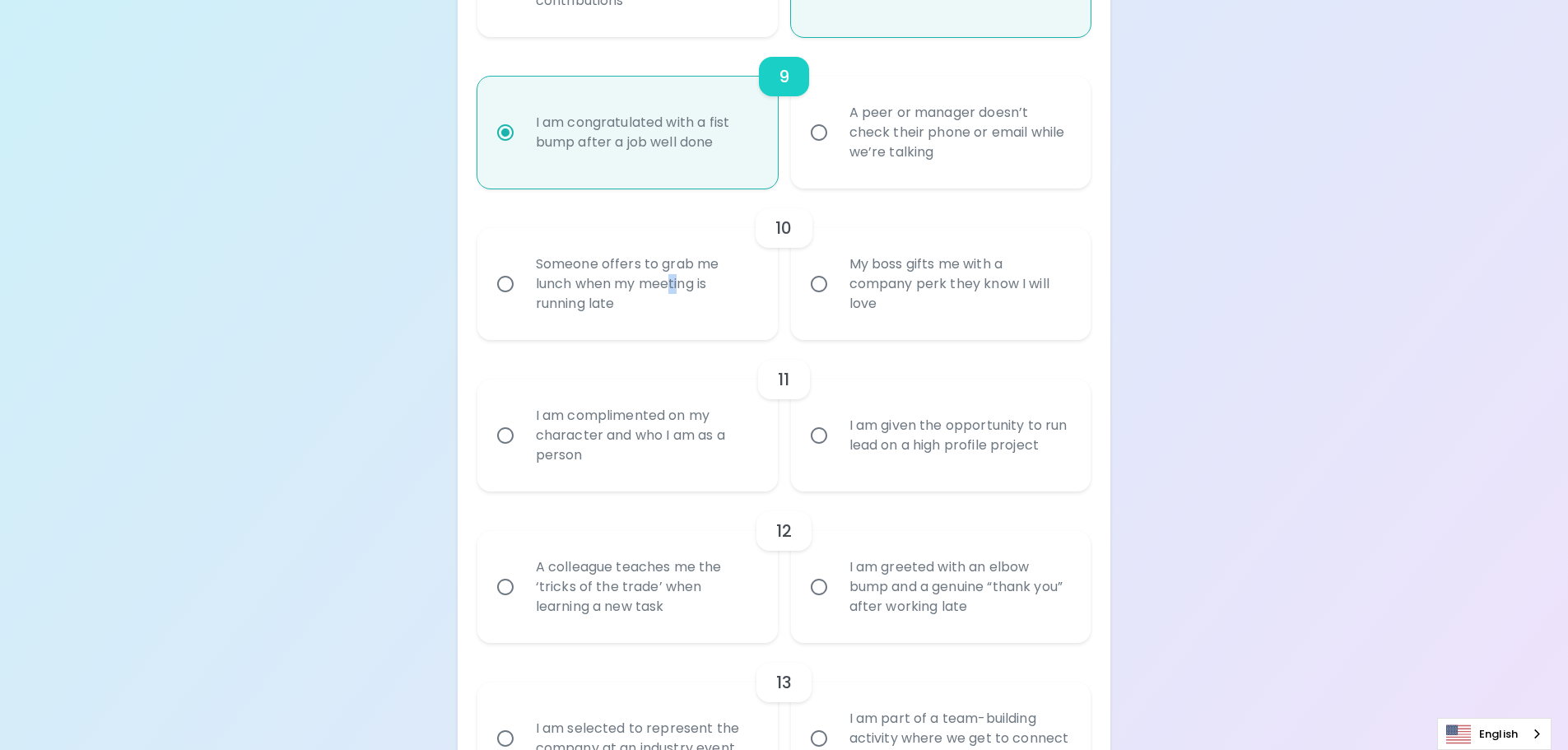
radio input "false"
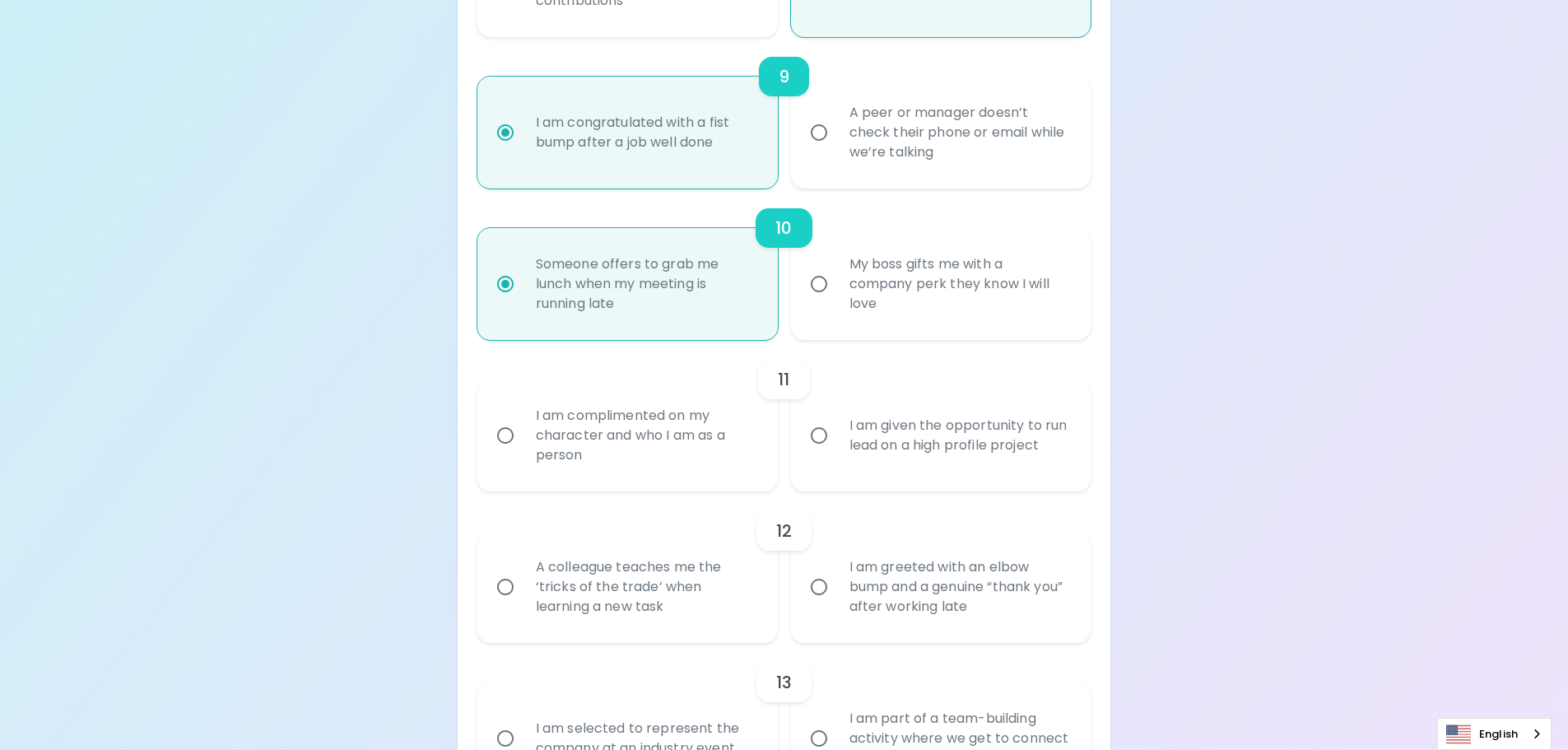
scroll to position [1701, 0]
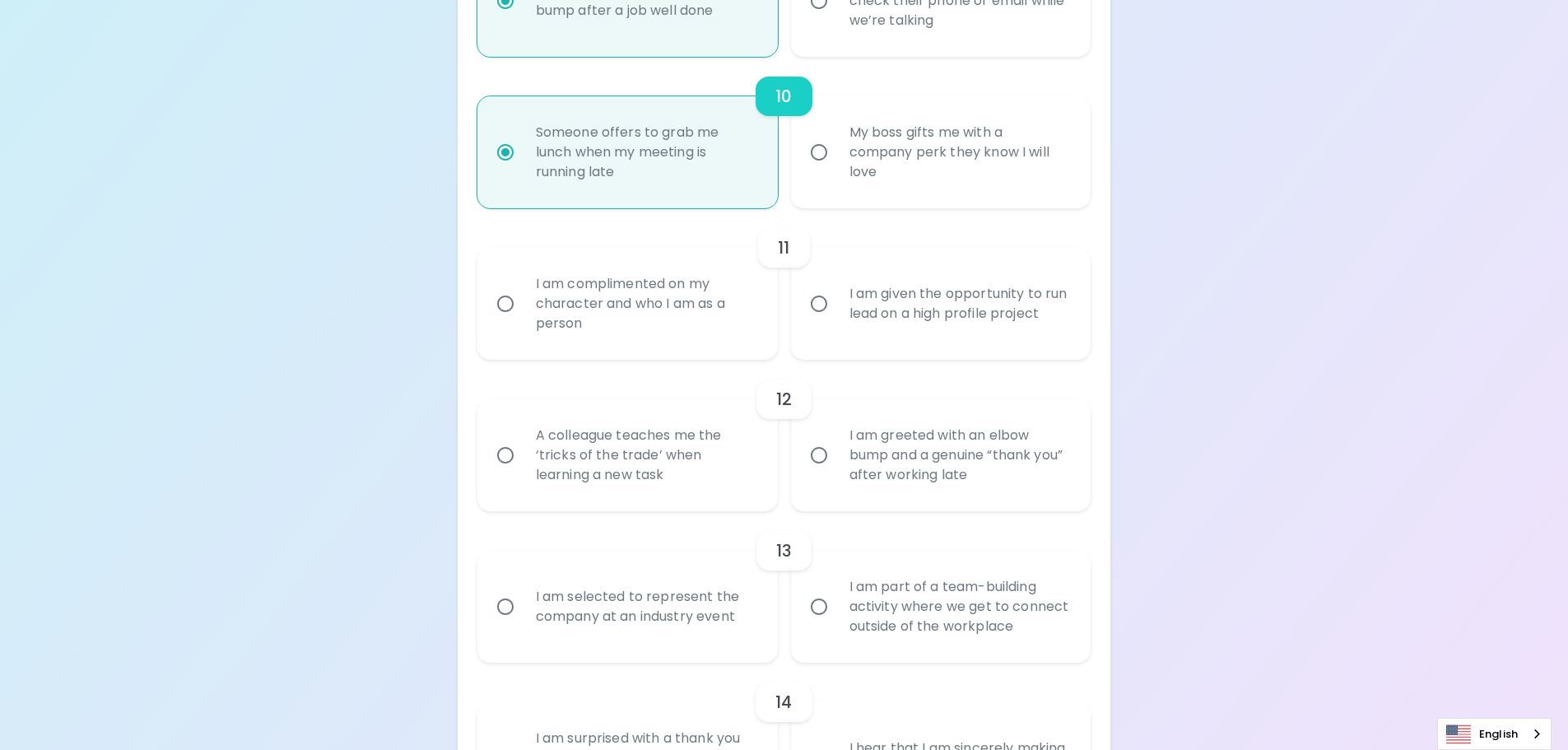
radio input "true"
click at [672, 321] on div "I am complimented on my character and who I am as a person" at bounding box center [646, 303] width 246 height 99
click at [523, 321] on input "I am complimented on my character and who I am as a person" at bounding box center [505, 303] width 35 height 35
radio input "false"
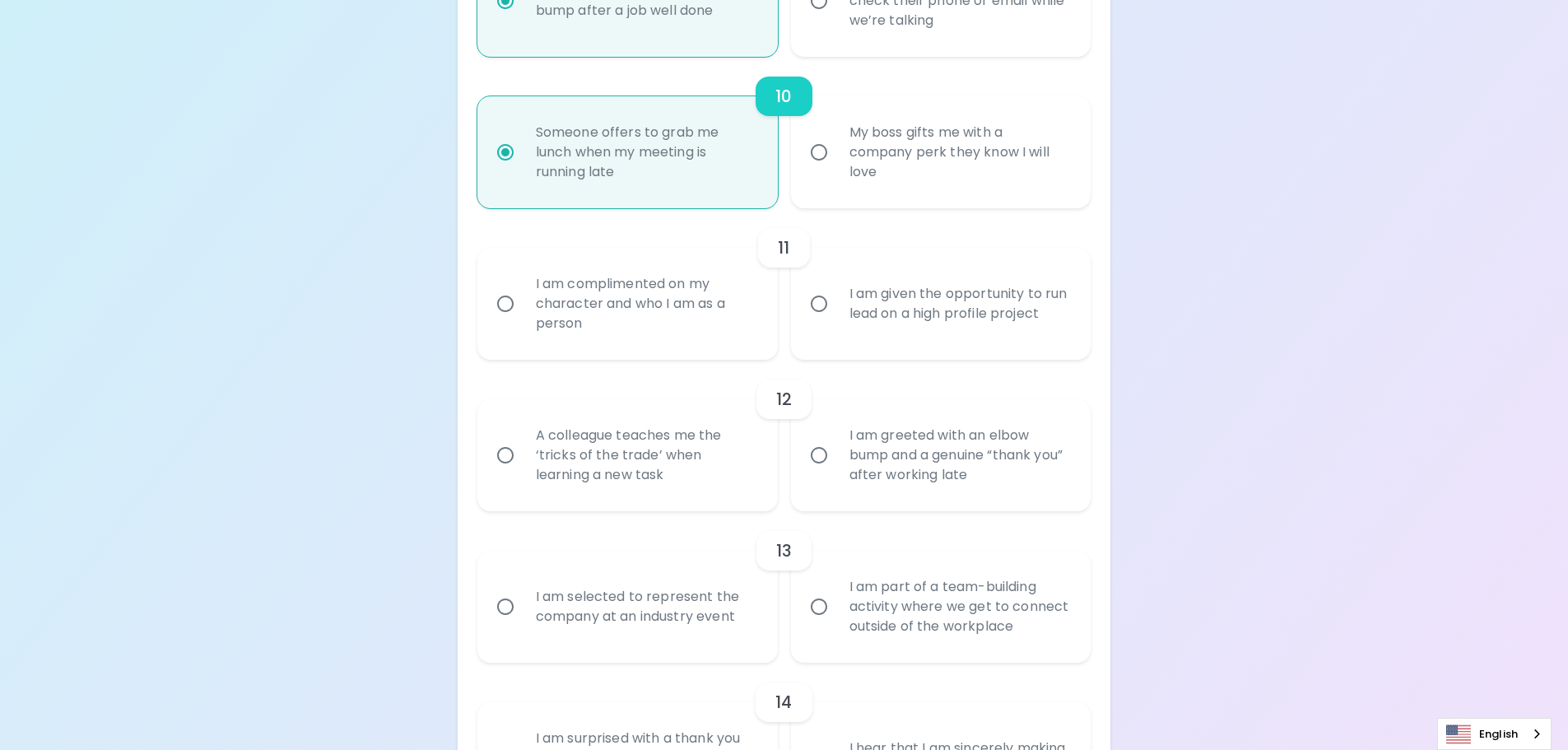
radio input "false"
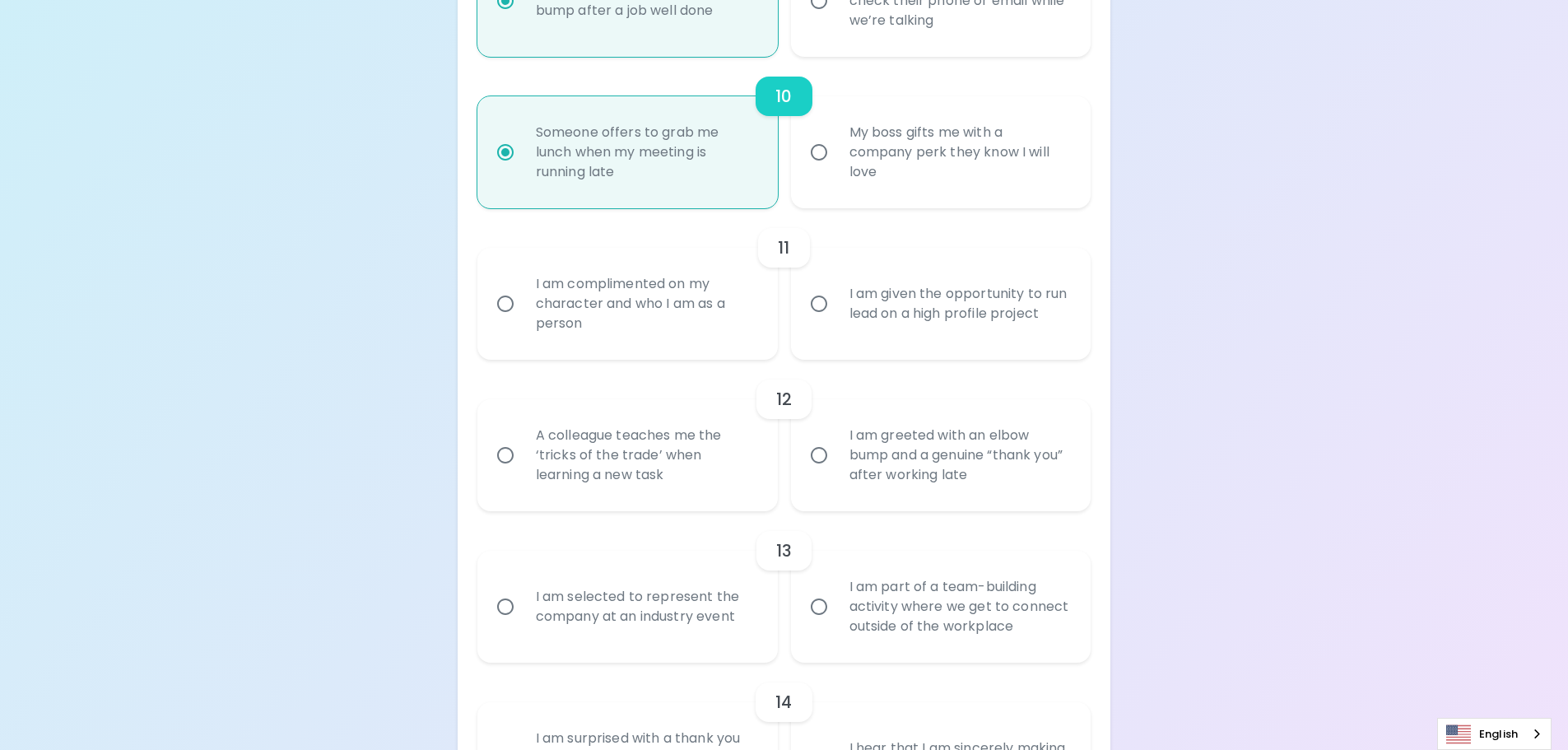
radio input "false"
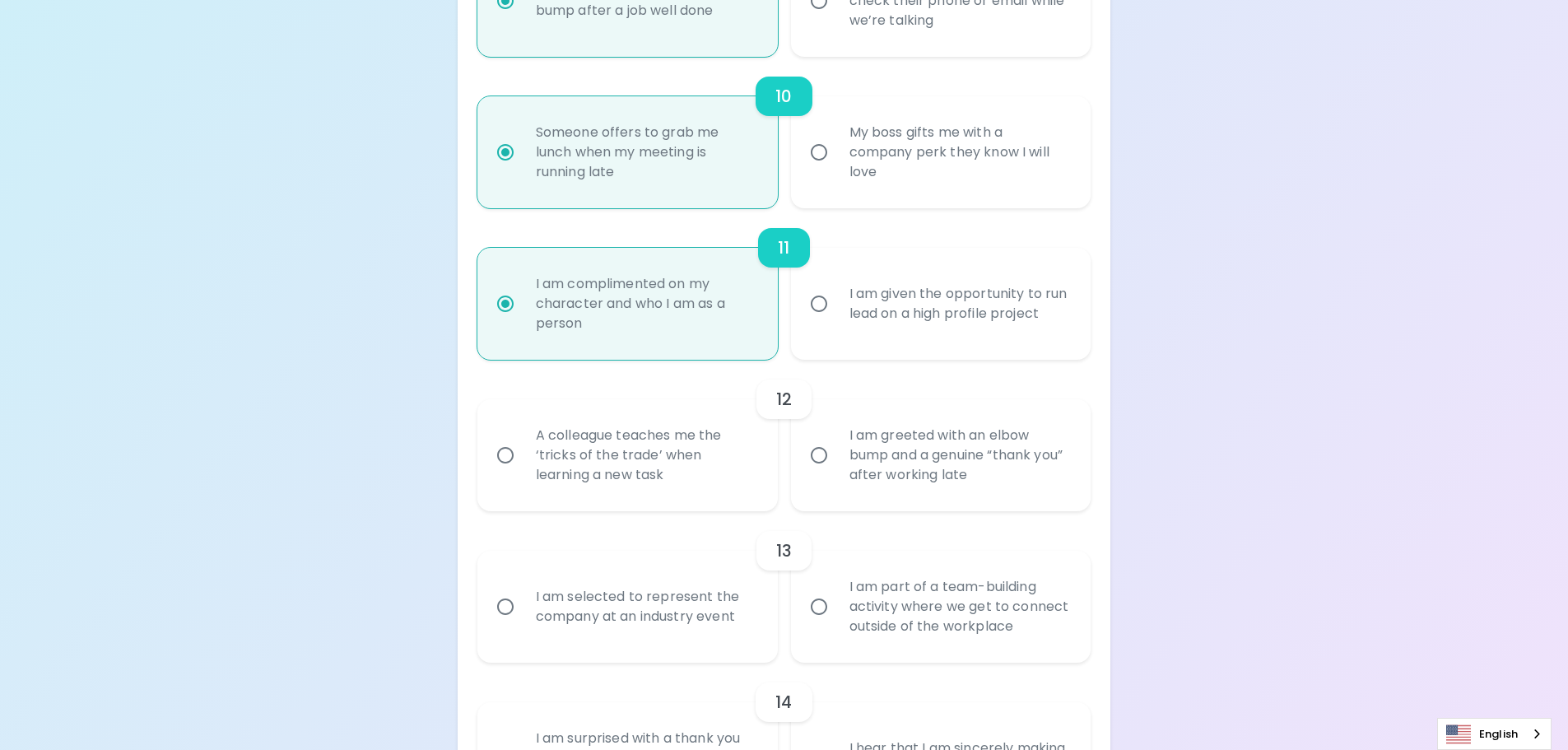
scroll to position [1833, 0]
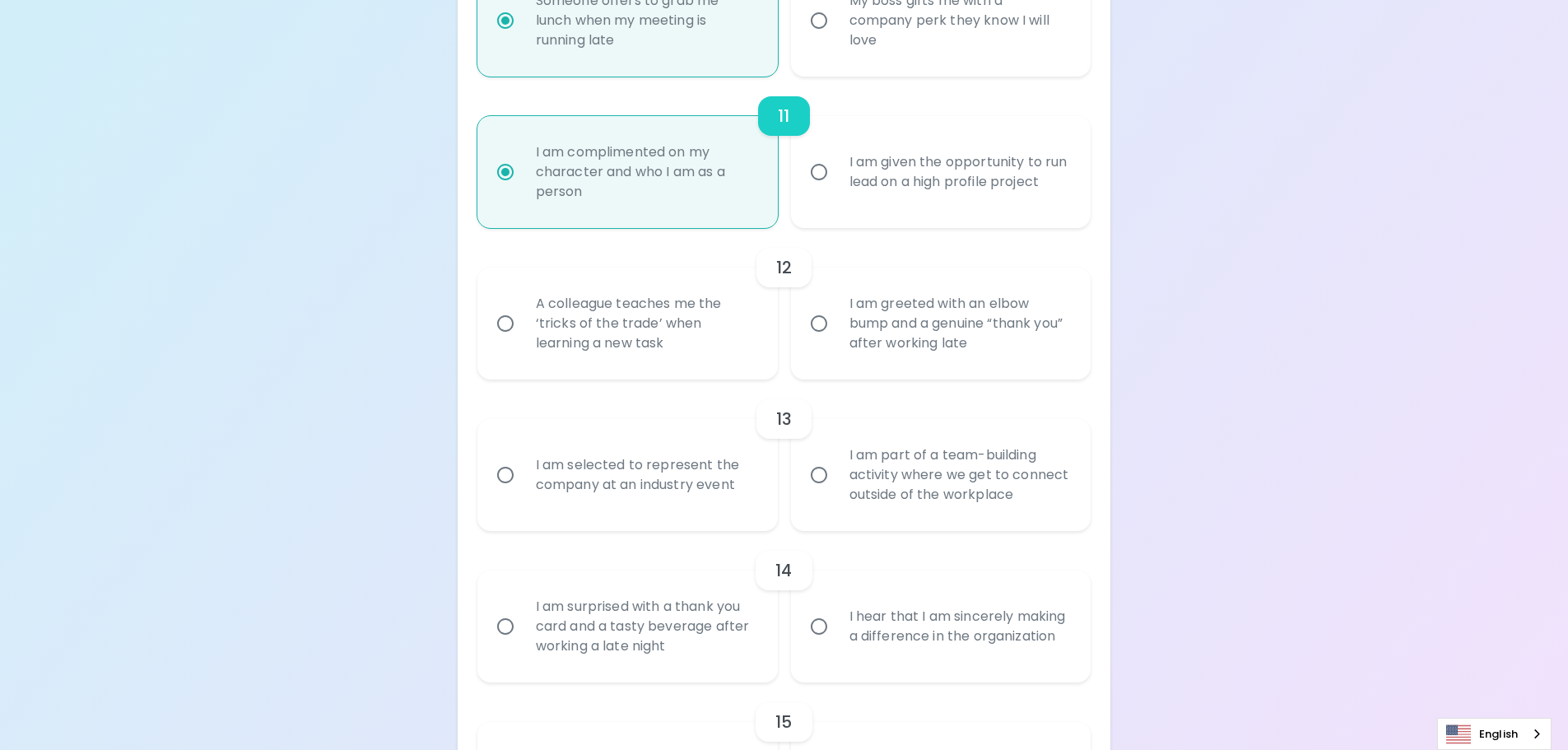
radio input "true"
click at [674, 351] on div "A colleague teaches me the ‘tricks of the trade’ when learning a new task" at bounding box center [646, 323] width 246 height 99
click at [523, 341] on input "A colleague teaches me the ‘tricks of the trade’ when learning a new task" at bounding box center [505, 323] width 35 height 35
radio input "false"
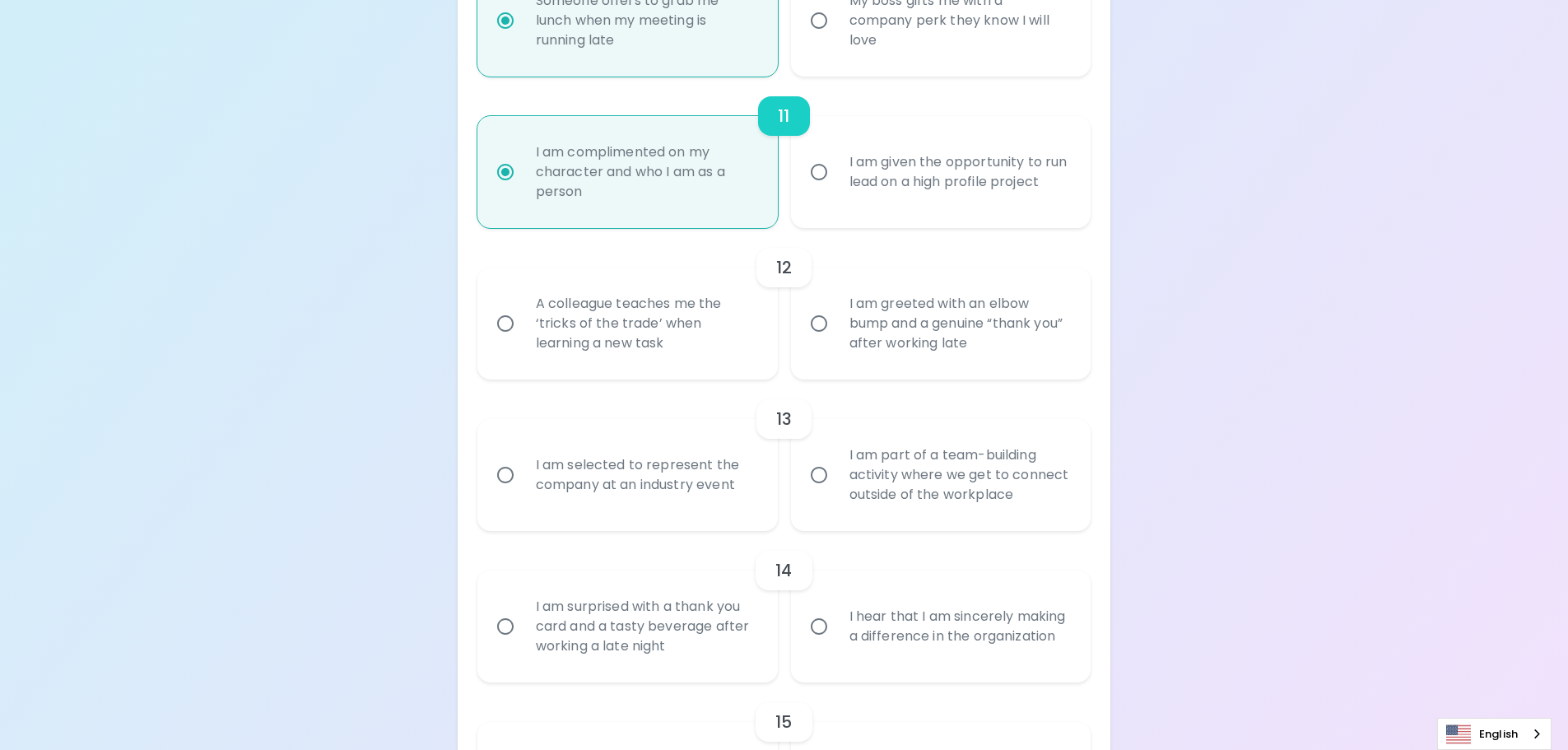
radio input "false"
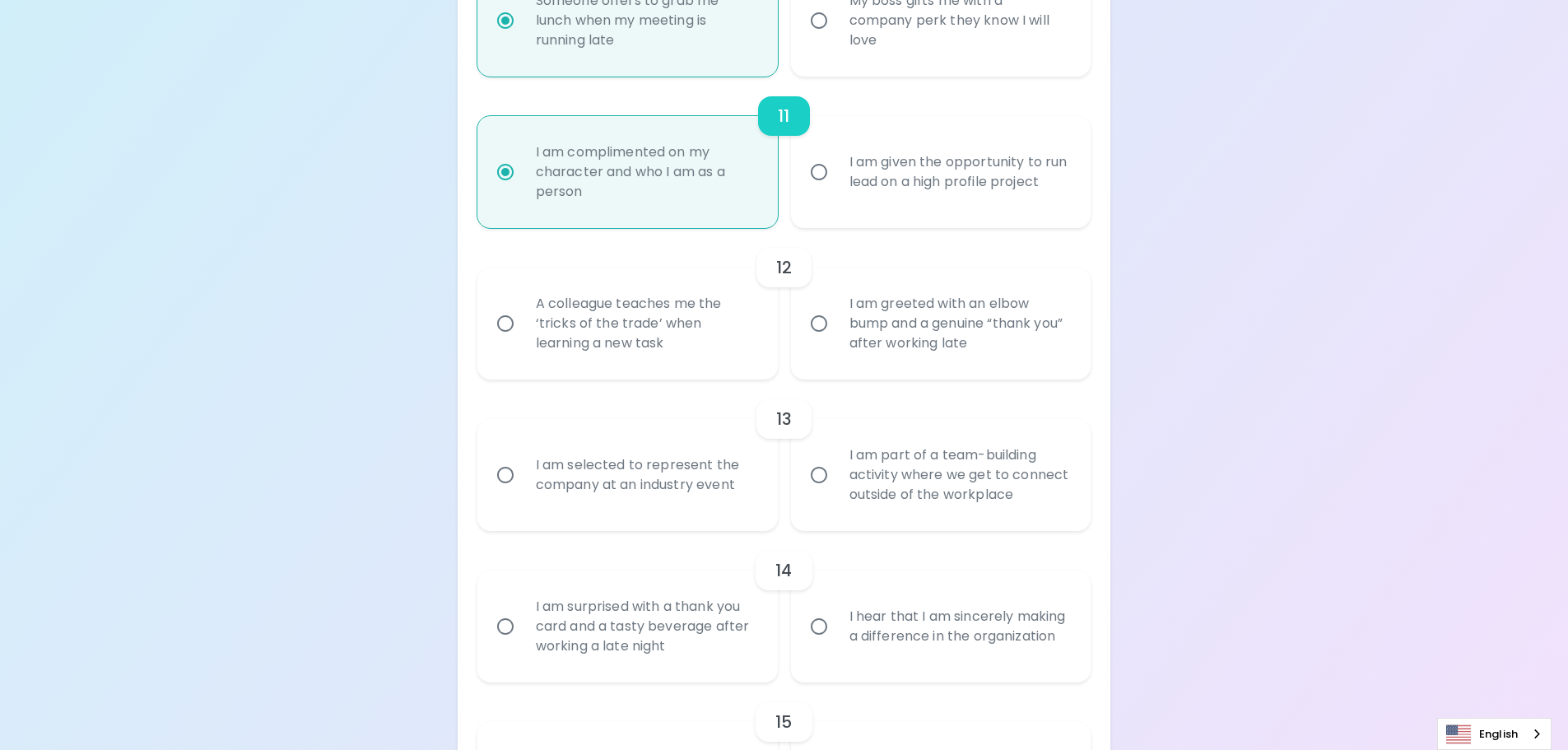
radio input "false"
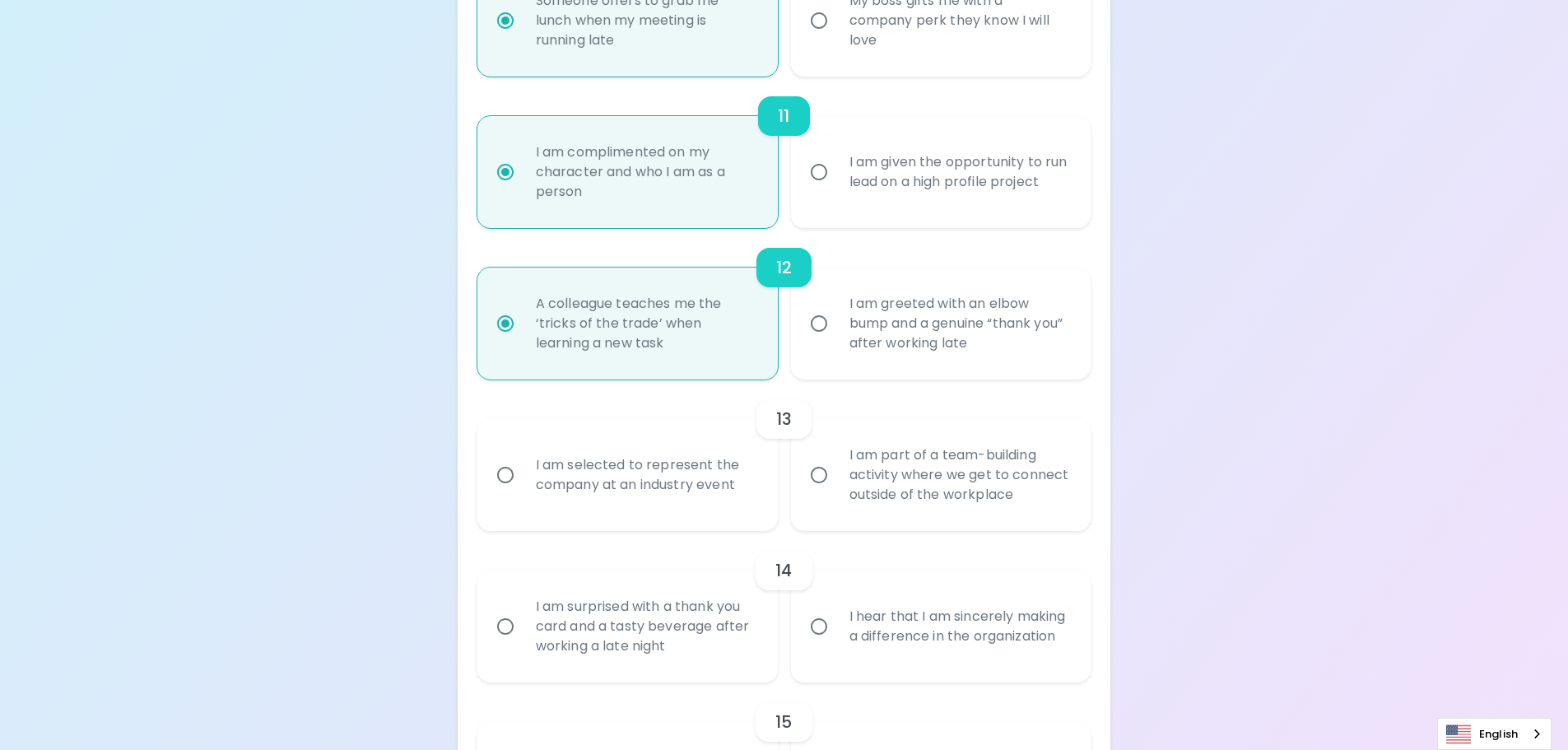
scroll to position [1964, 0]
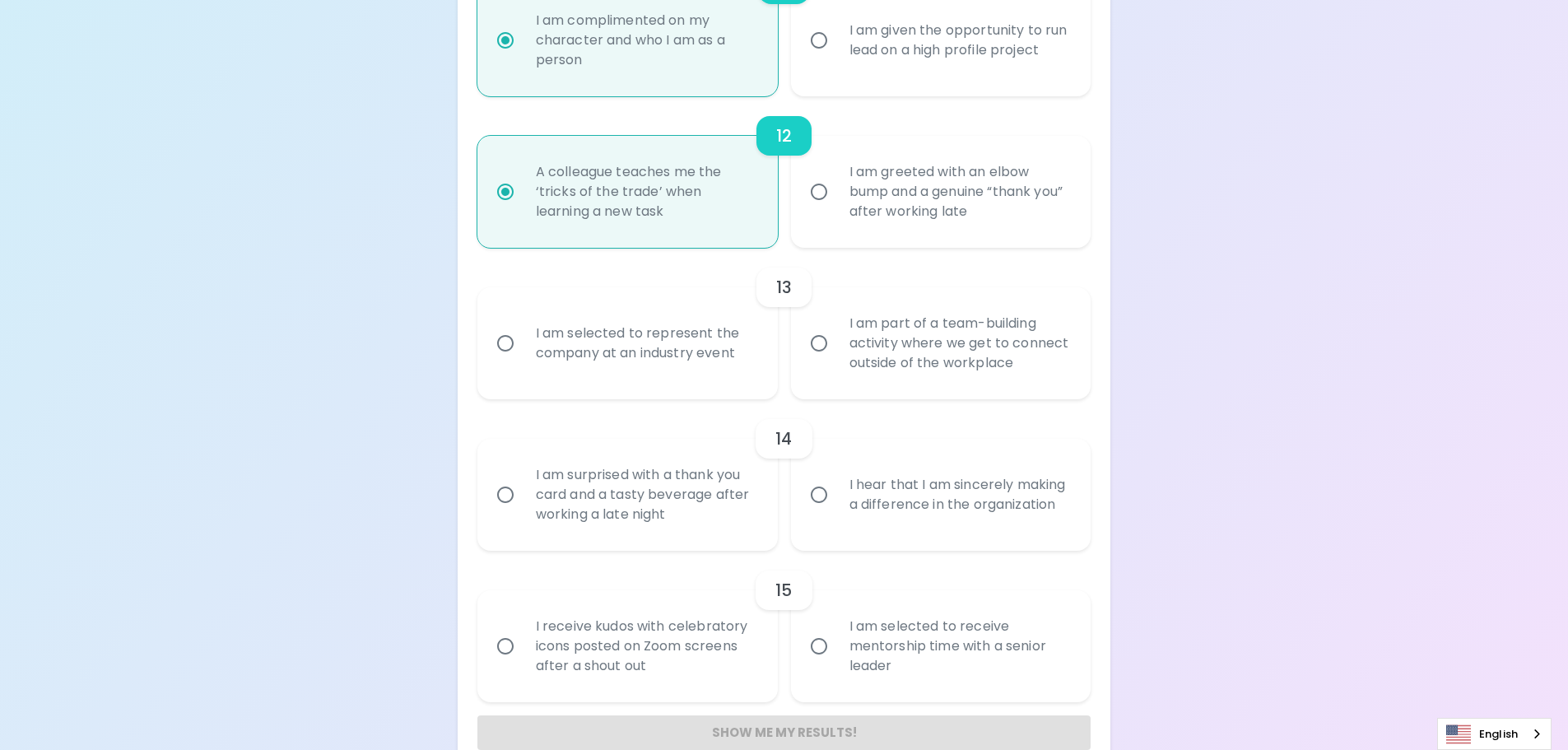
radio input "true"
click at [674, 351] on div "I am selected to represent the company at an industry event" at bounding box center [646, 343] width 246 height 79
click at [523, 351] on input "I am selected to represent the company at an industry event" at bounding box center [505, 343] width 35 height 35
radio input "false"
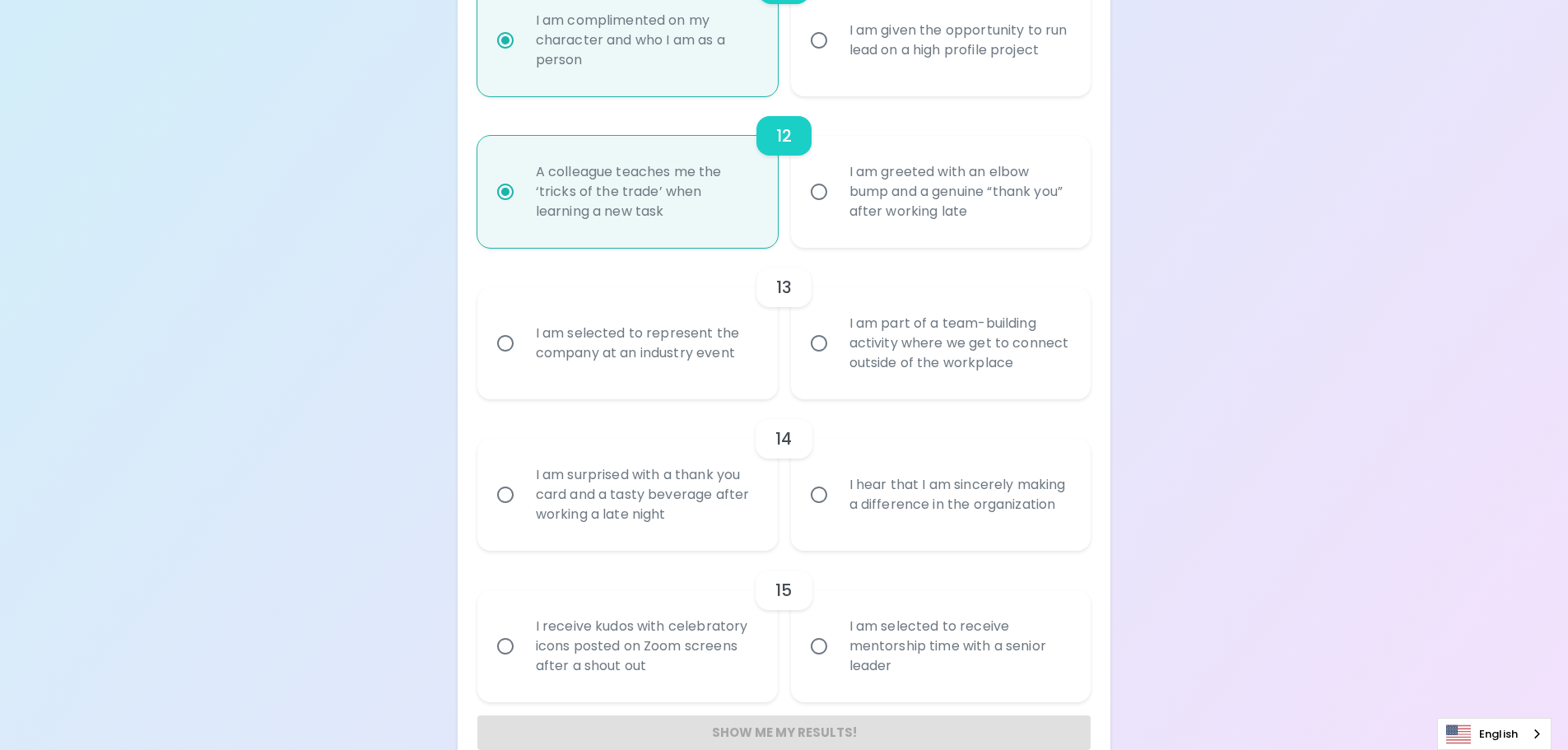
radio input "false"
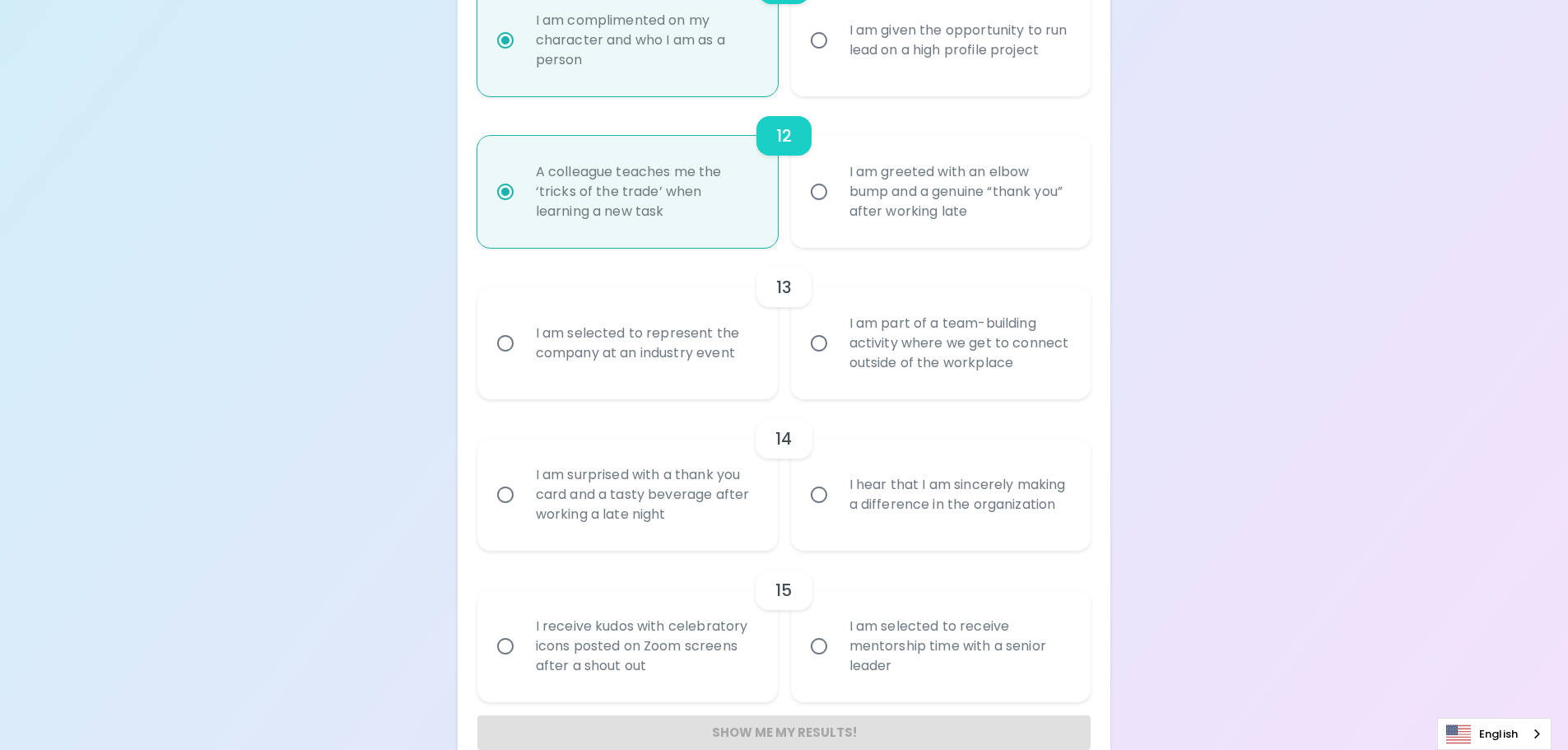
radio input "false"
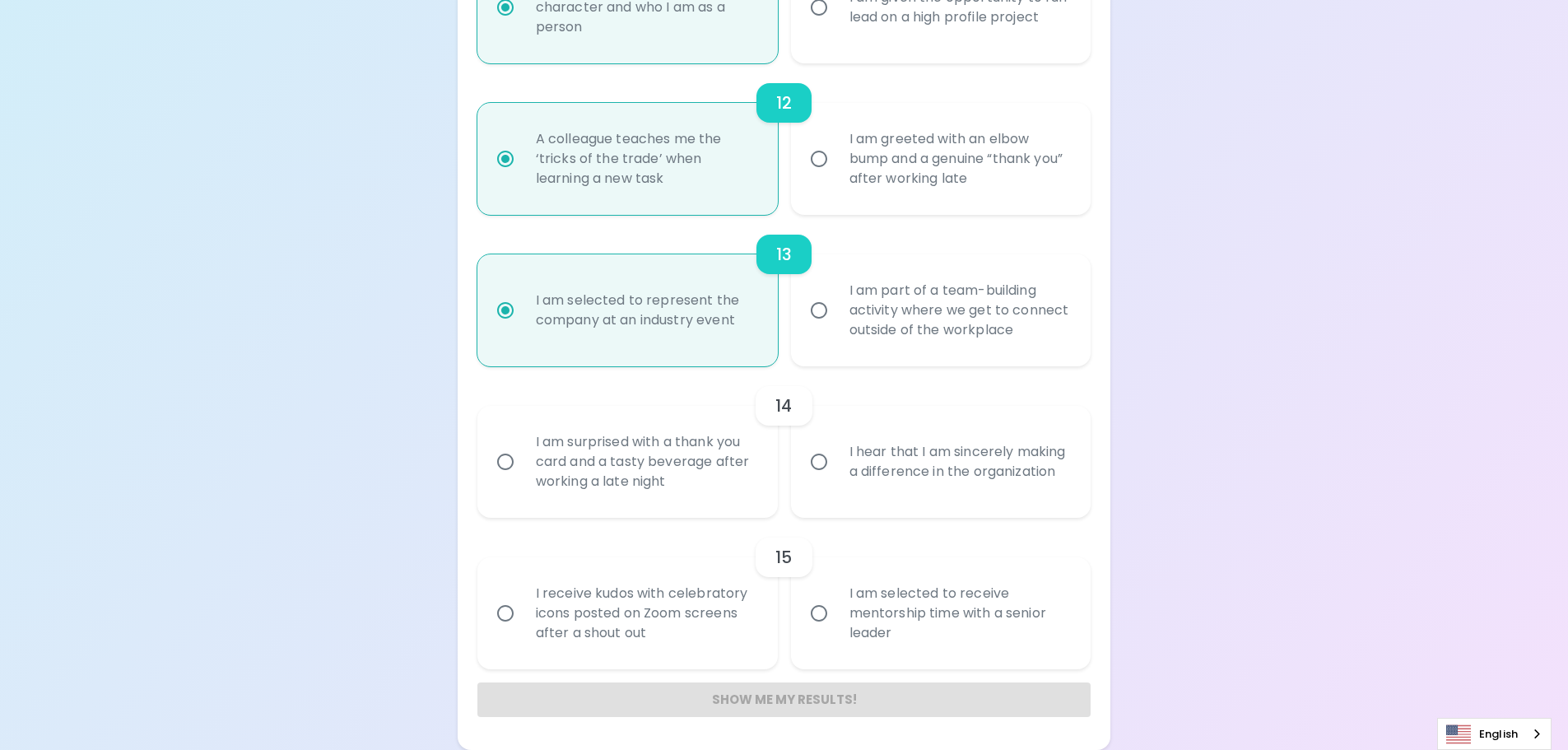
radio input "true"
click at [863, 472] on div "I hear that I am sincerely making a difference in the organization" at bounding box center [959, 462] width 246 height 79
click at [836, 472] on input "I hear that I am sincerely making a difference in the organization" at bounding box center [818, 462] width 35 height 35
radio input "false"
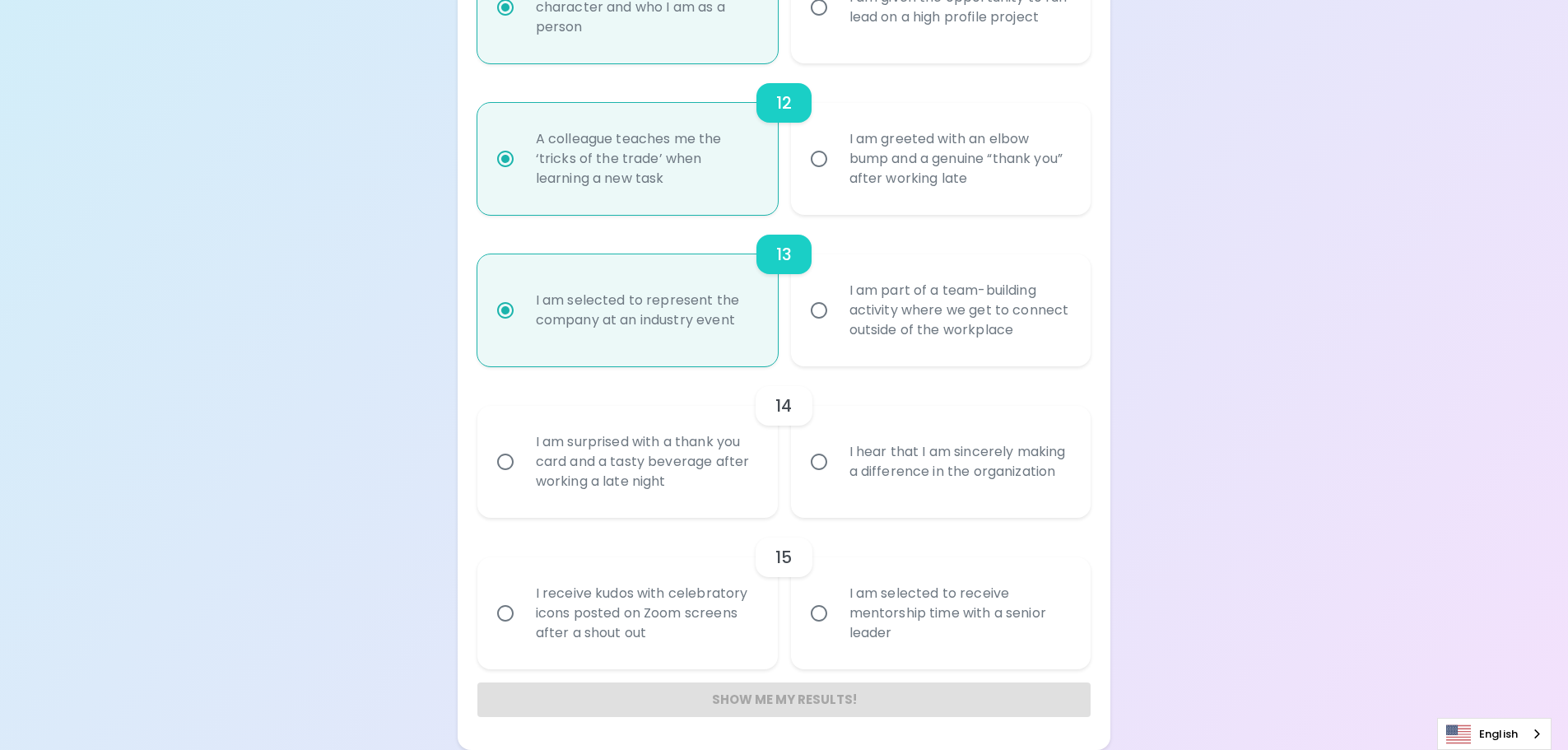
radio input "false"
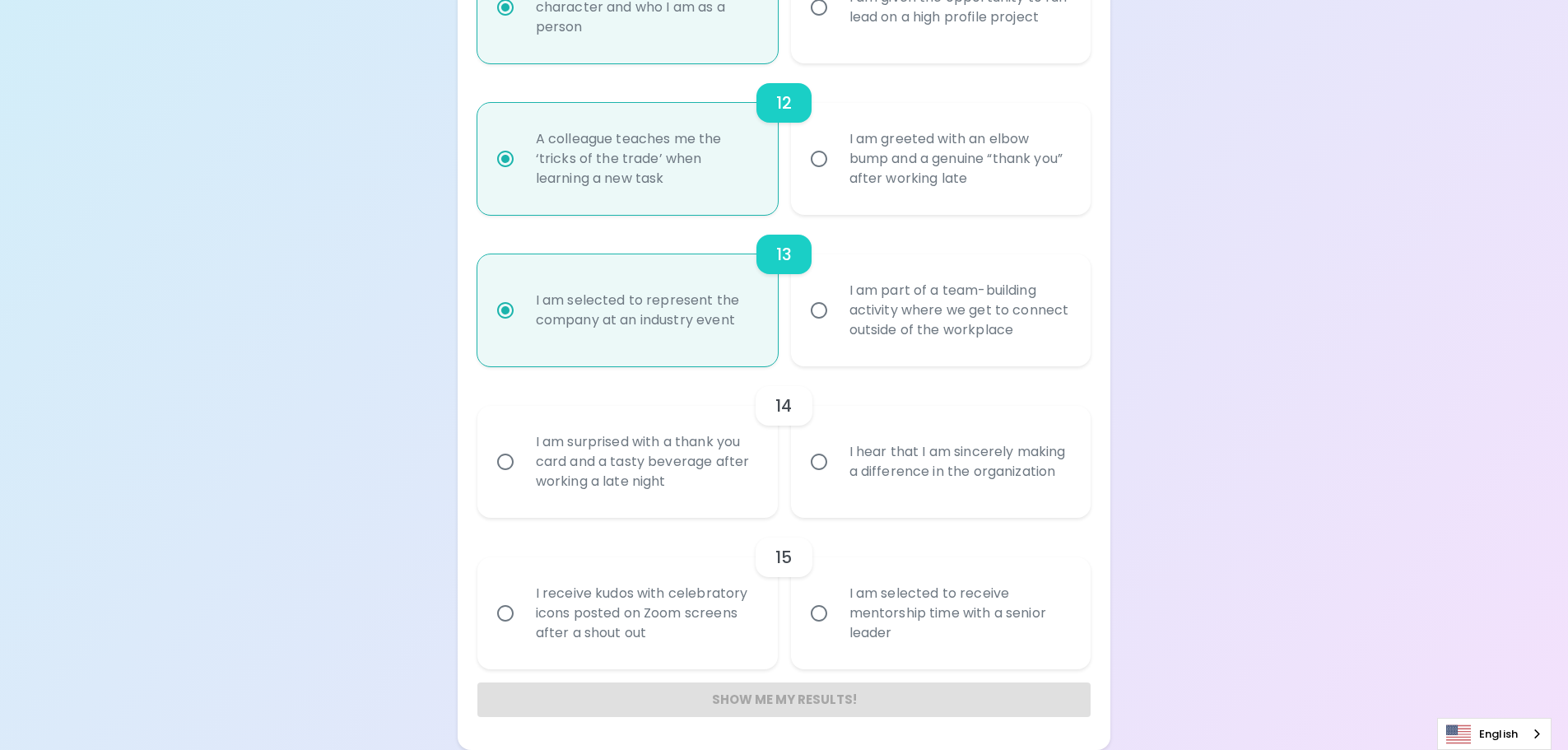
radio input "false"
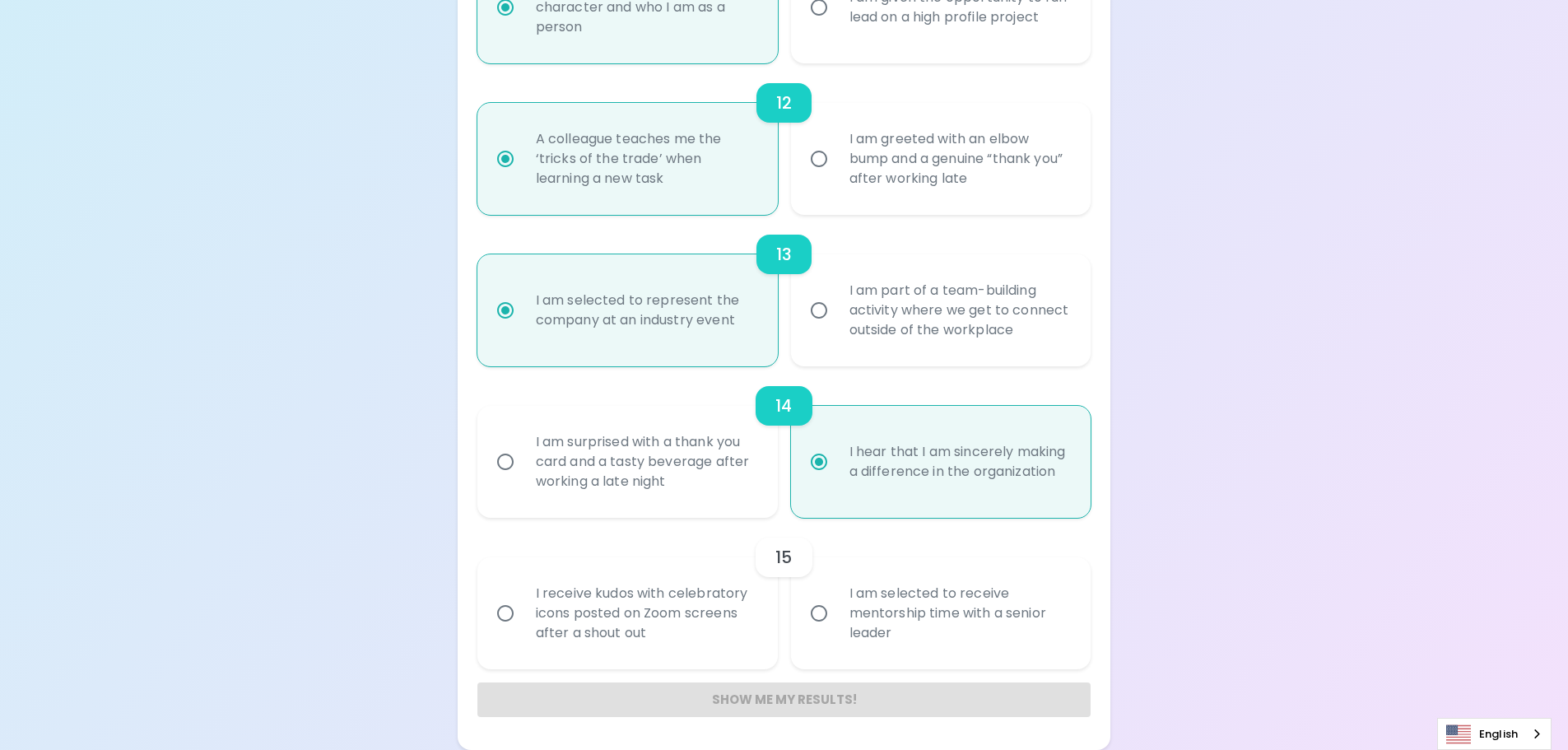
radio input "true"
click at [956, 614] on div "I am selected to receive mentorship time with a senior leader" at bounding box center [959, 613] width 246 height 99
click at [836, 614] on input "I am selected to receive mentorship time with a senior leader" at bounding box center [818, 613] width 35 height 35
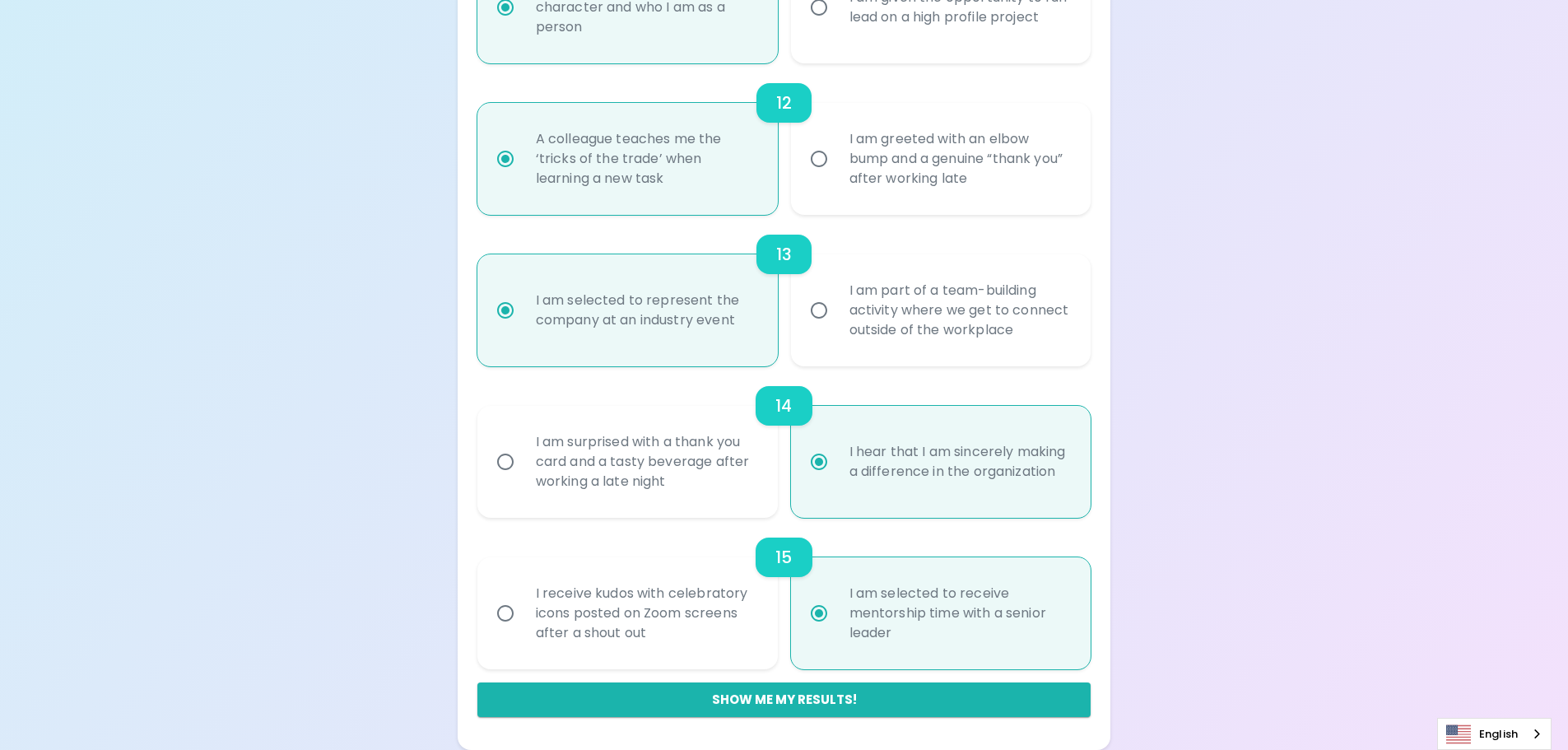
radio input "false"
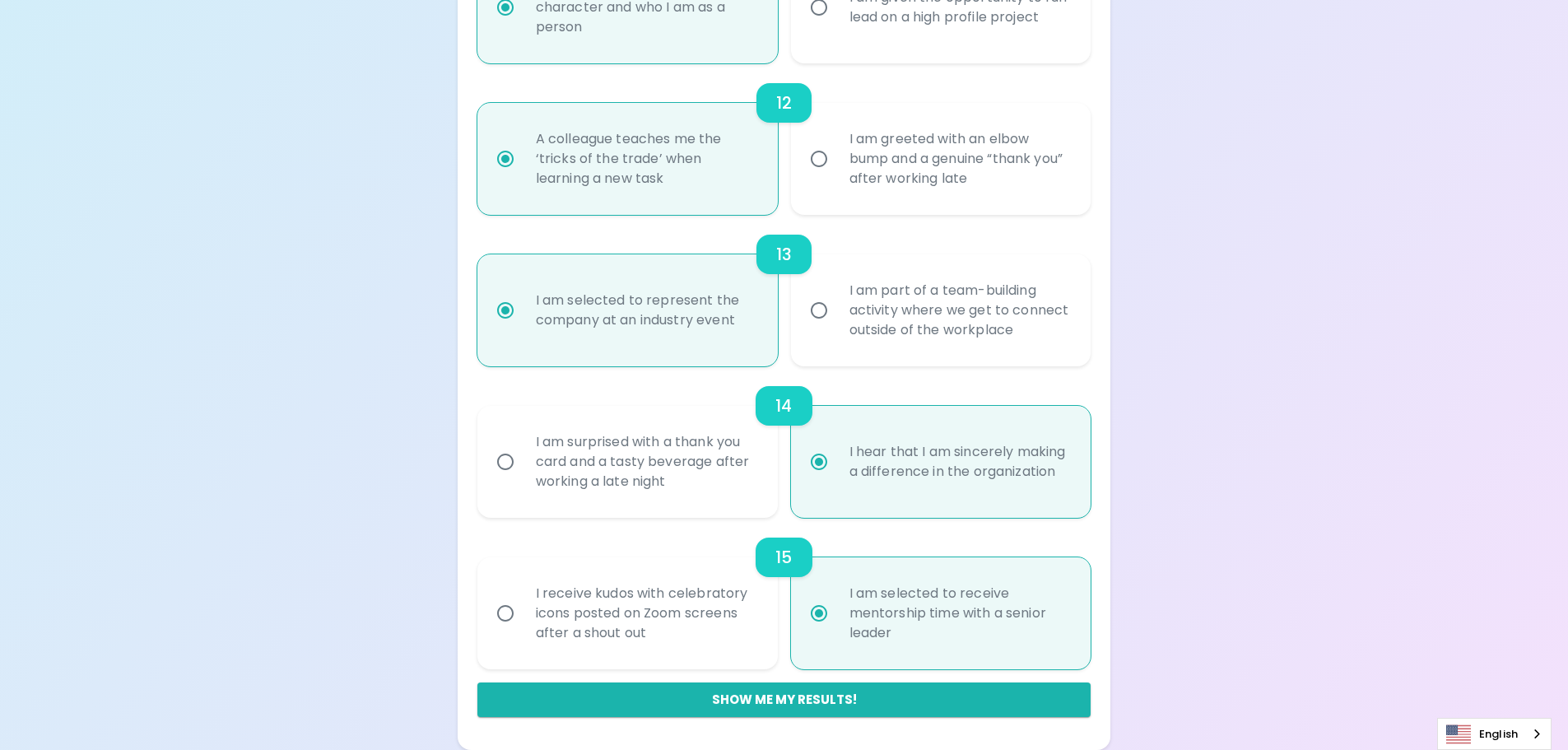
radio input "false"
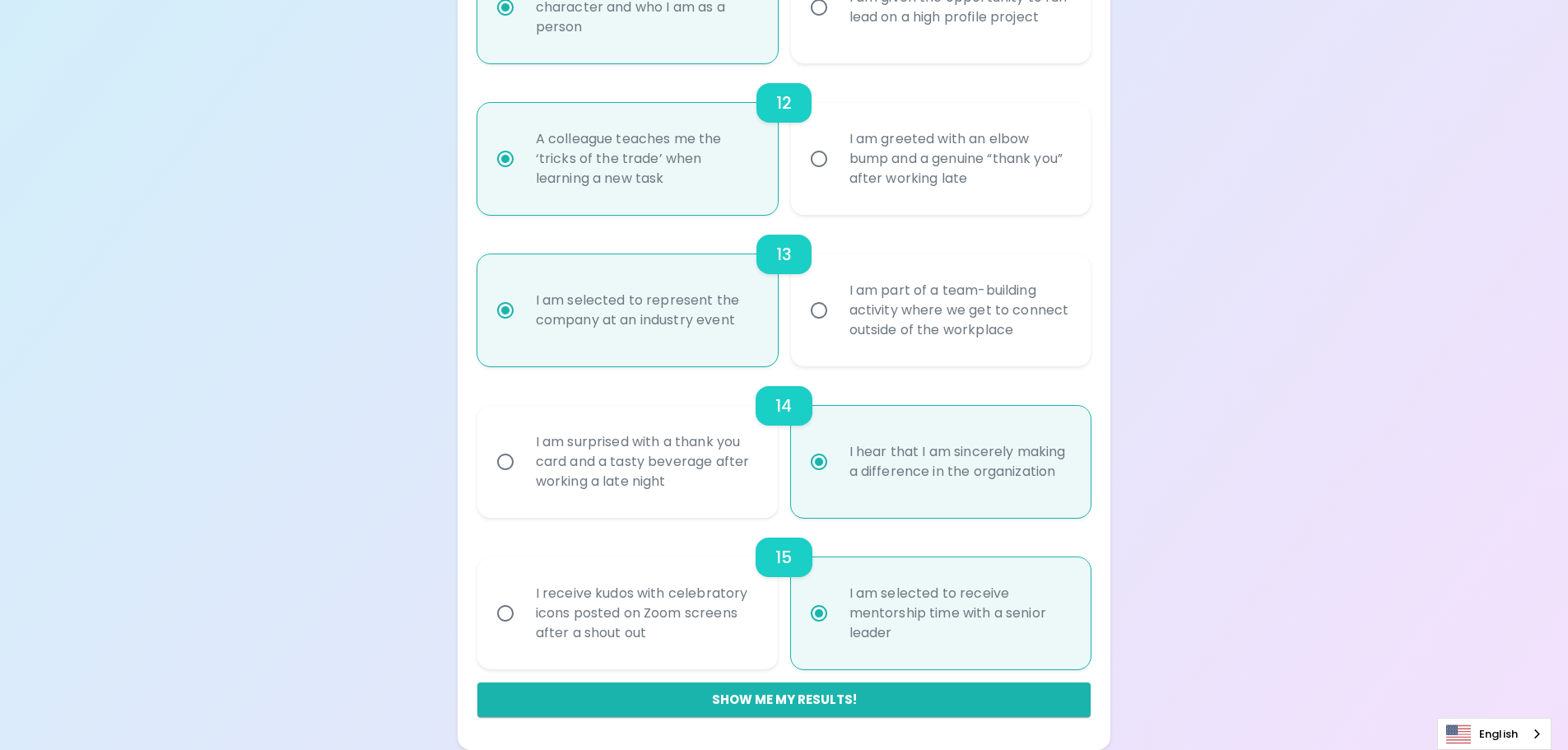
radio input "false"
radio input "true"
click at [909, 696] on button "Show me my results!" at bounding box center [784, 699] width 614 height 35
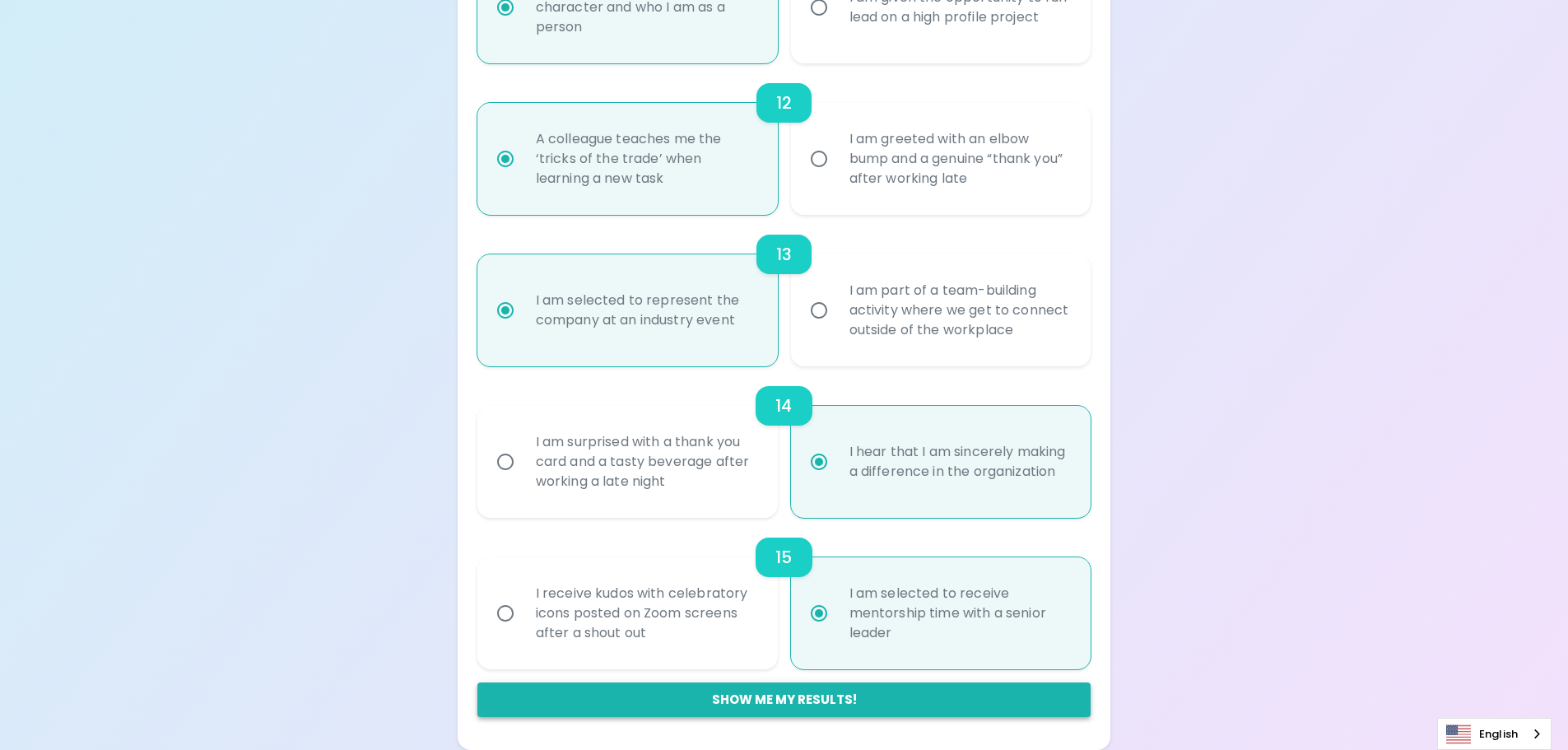
radio input "false"
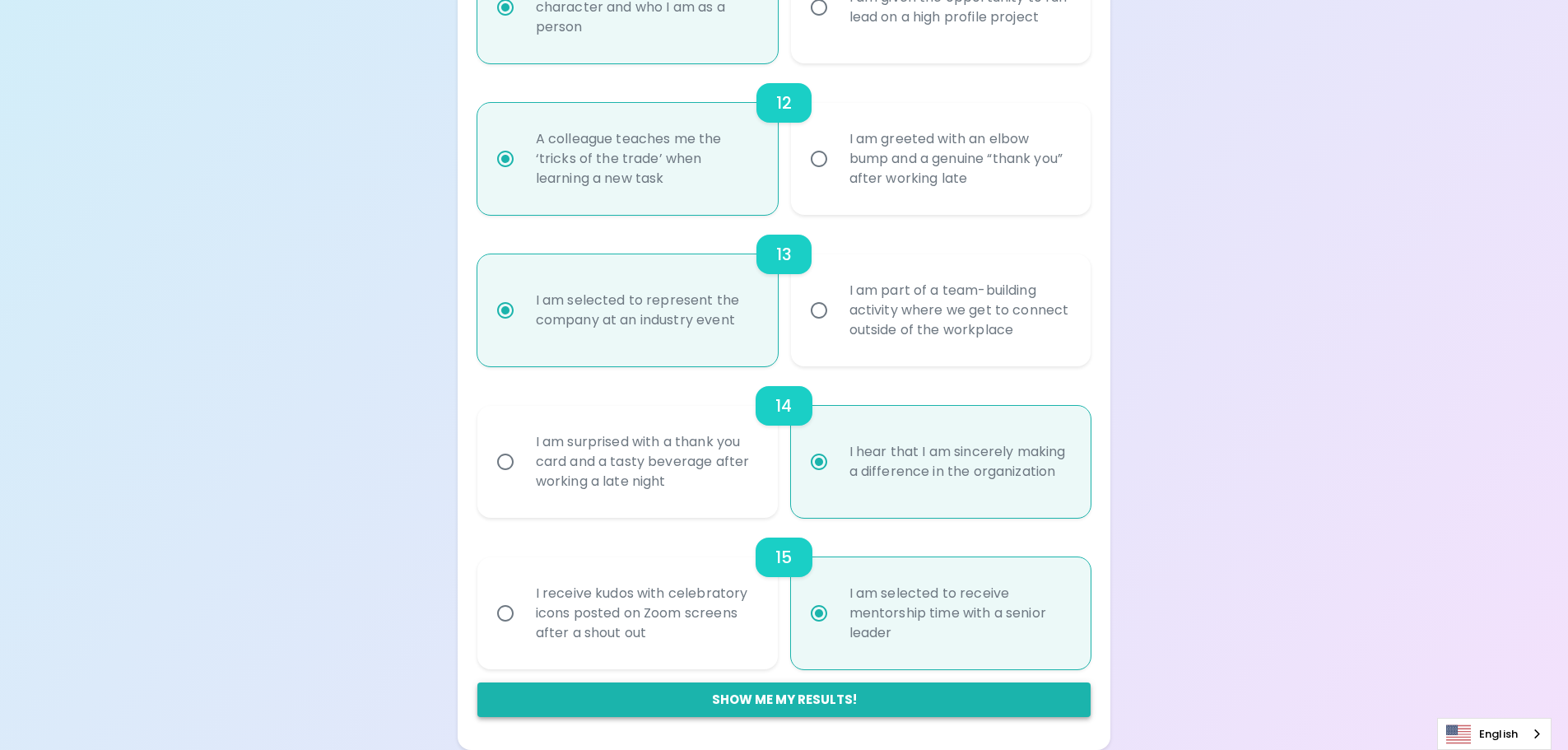
radio input "false"
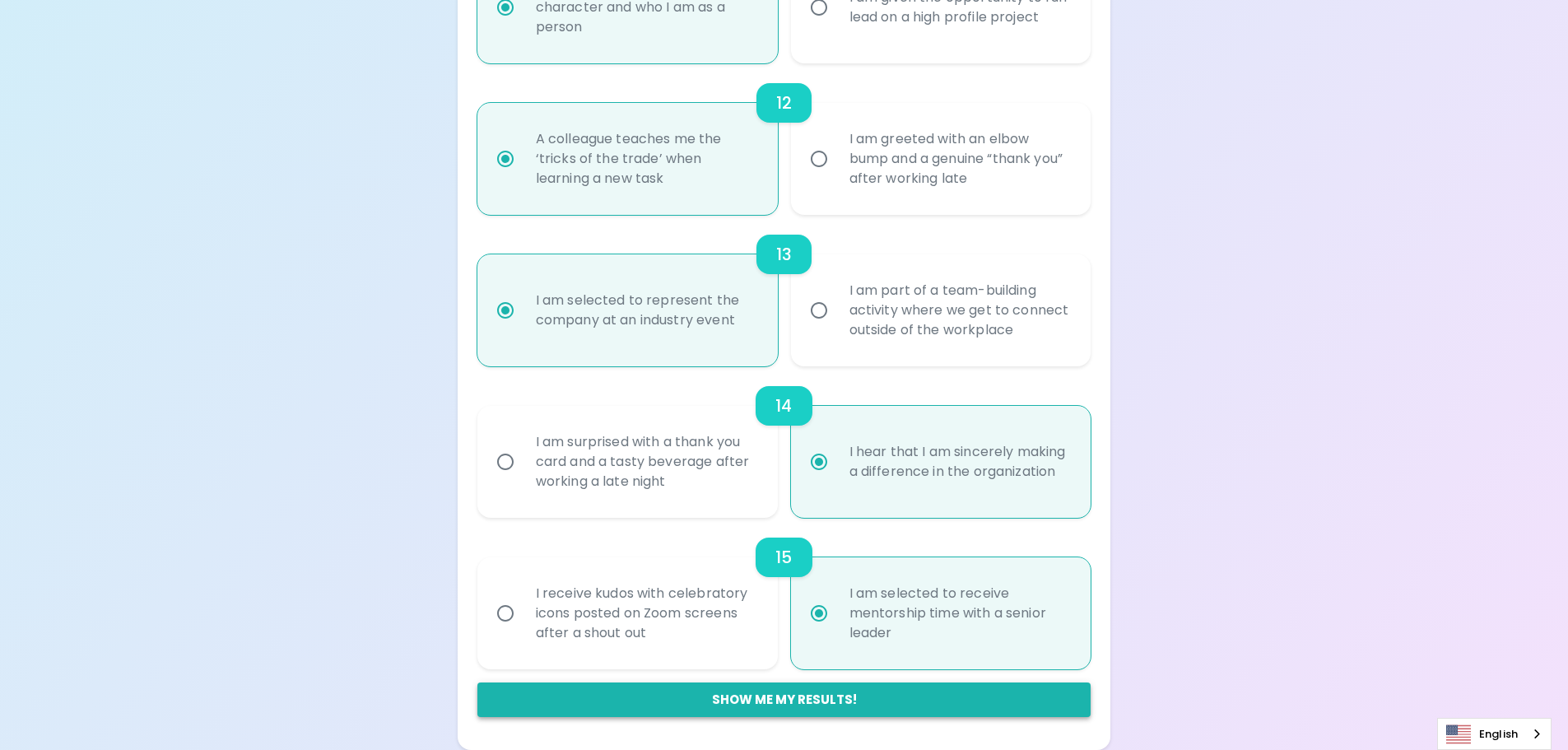
radio input "false"
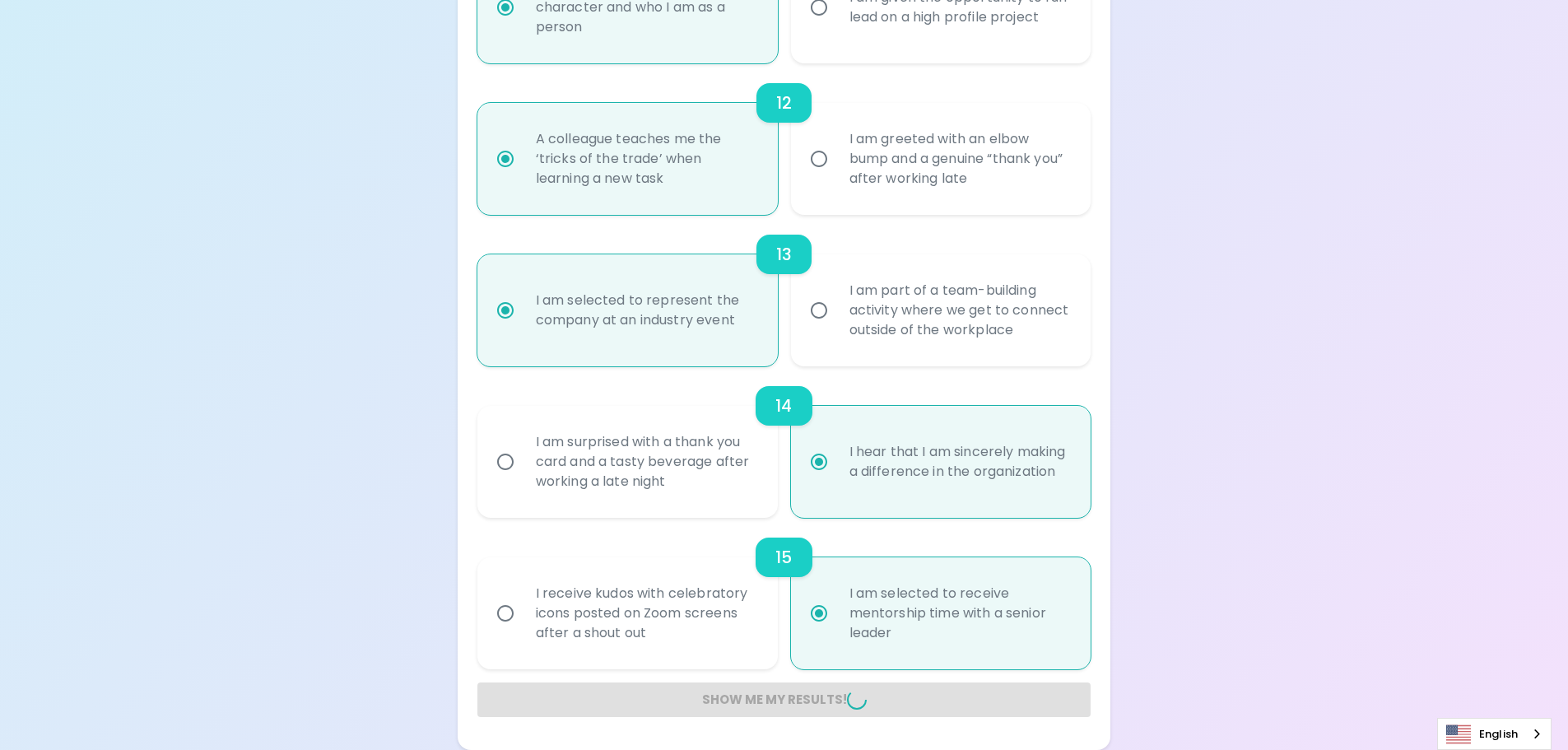
radio input "false"
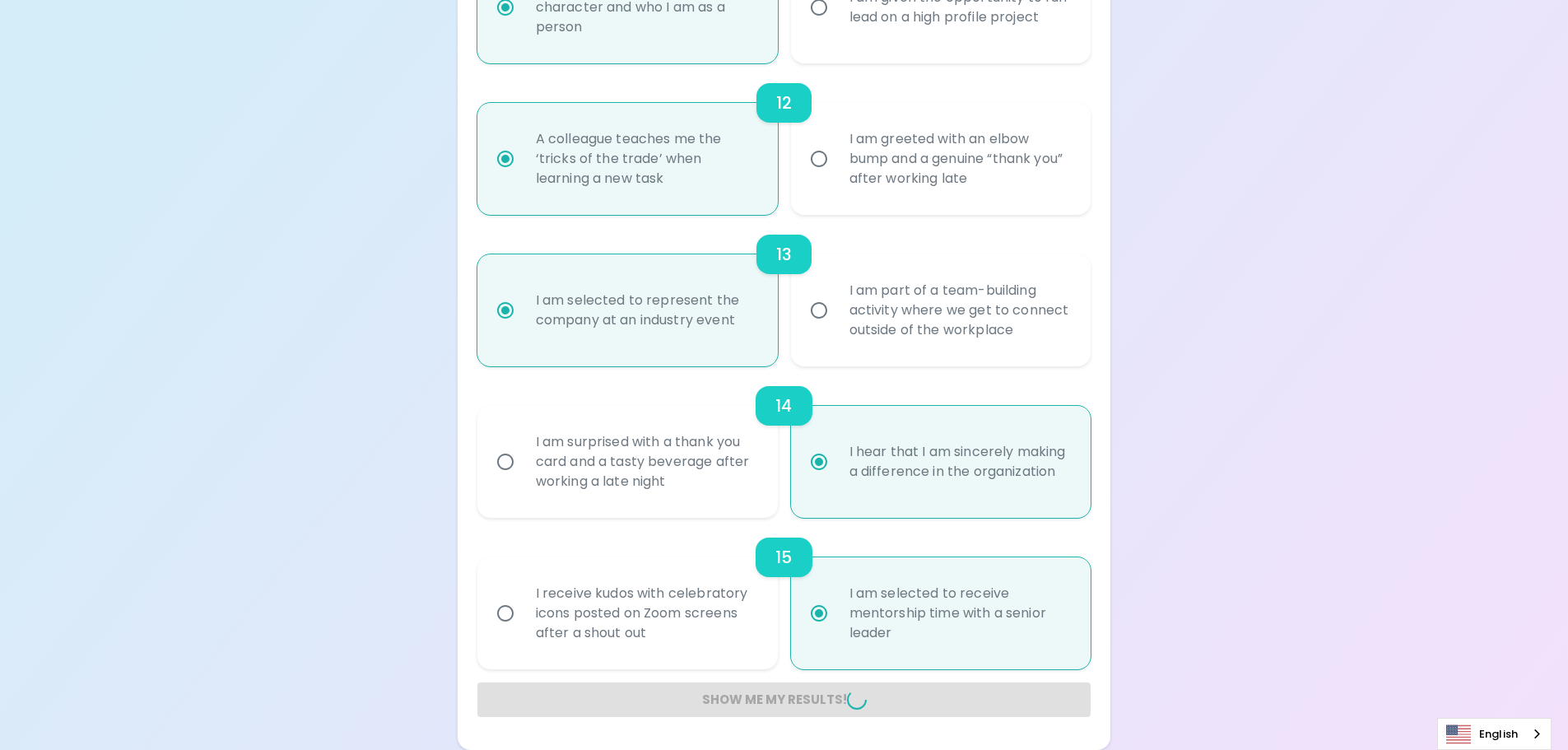
radio input "false"
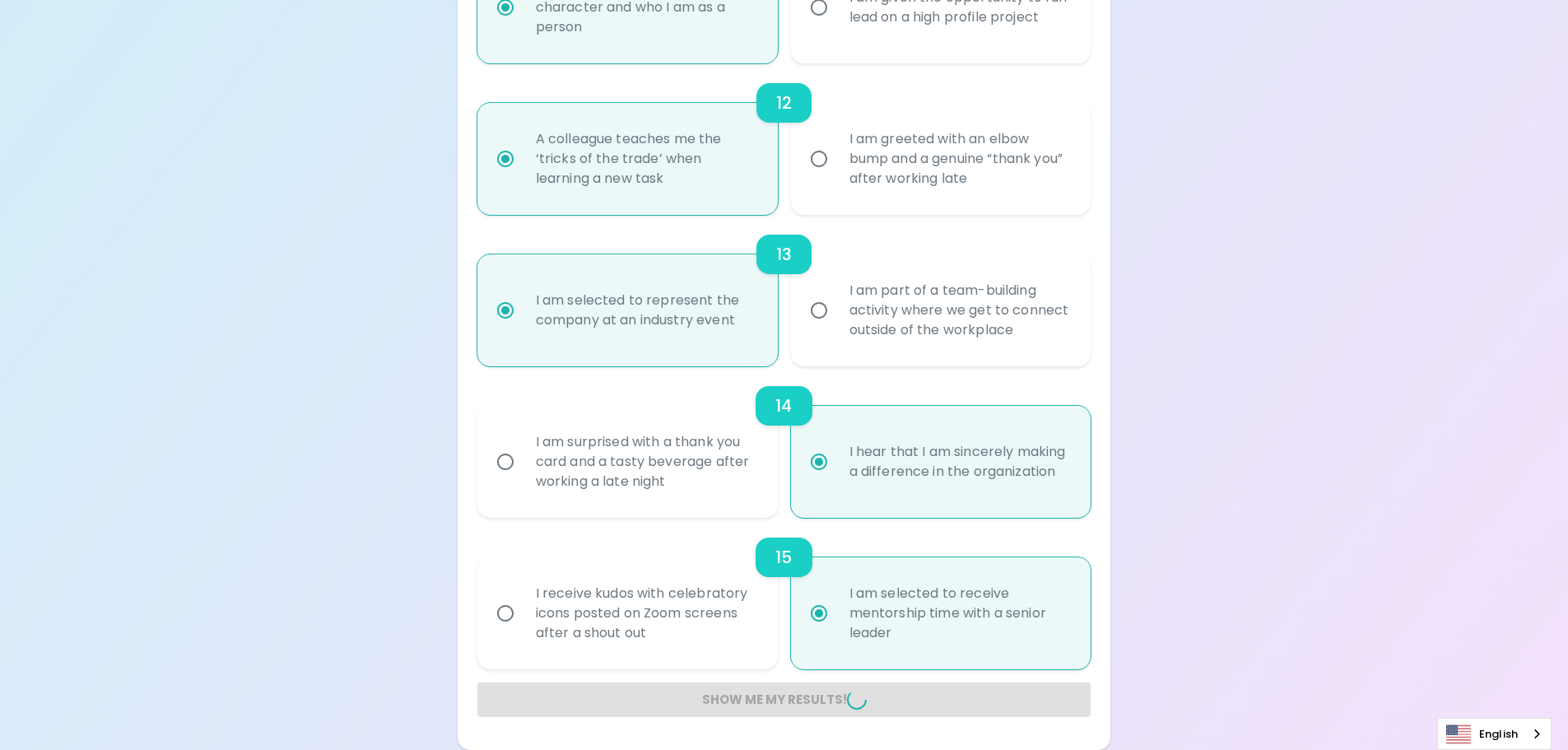
radio input "false"
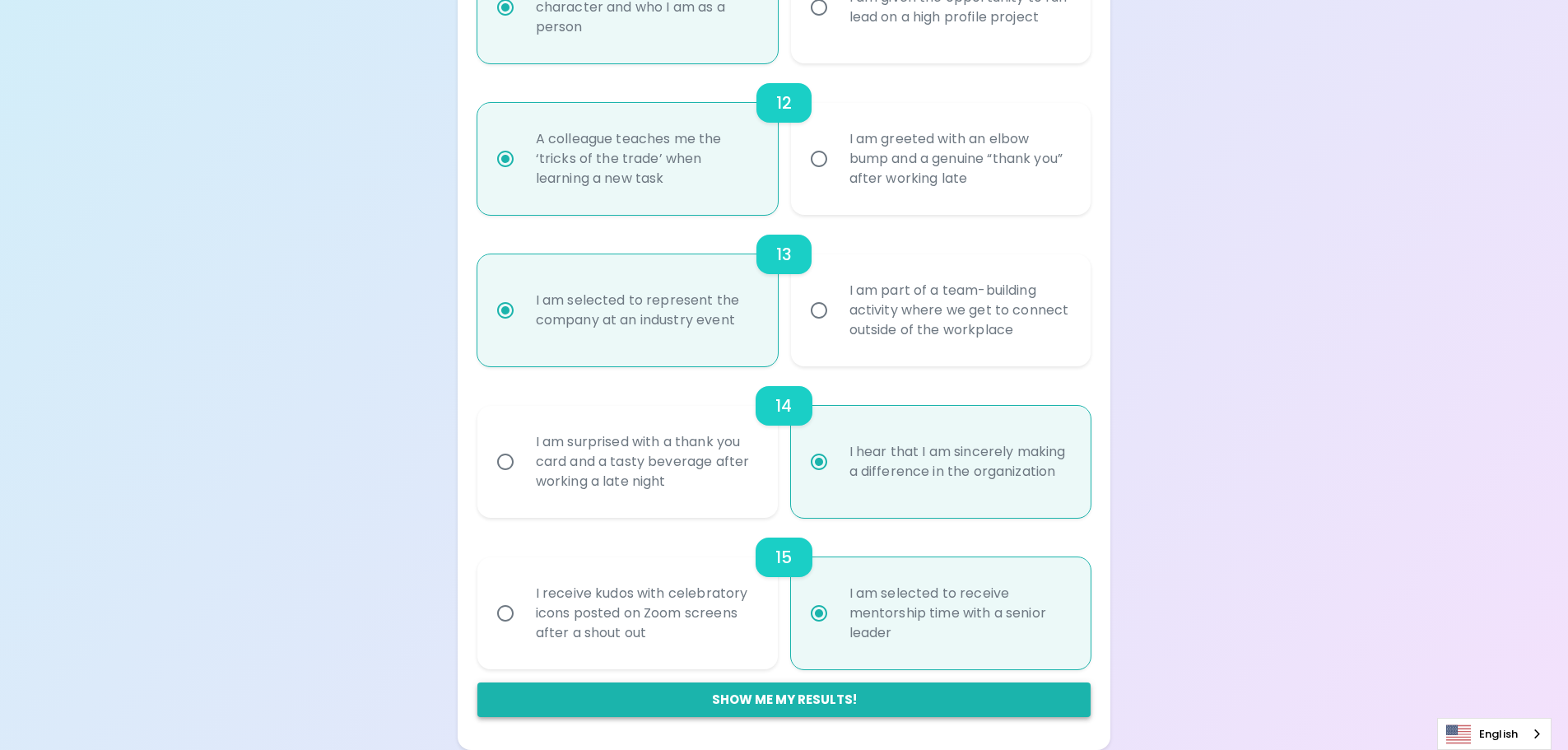
scroll to position [310, 0]
